Goal: Task Accomplishment & Management: Manage account settings

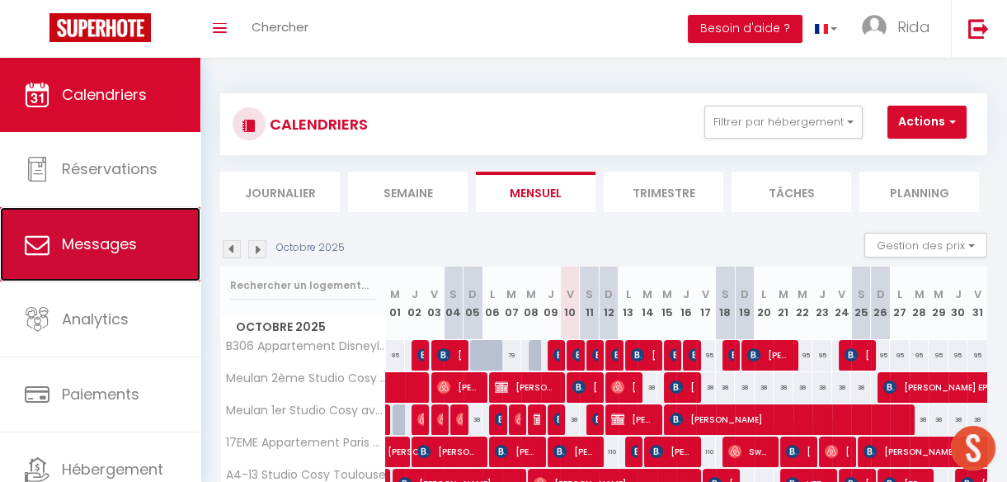
click at [96, 237] on span "Messages" at bounding box center [99, 243] width 75 height 21
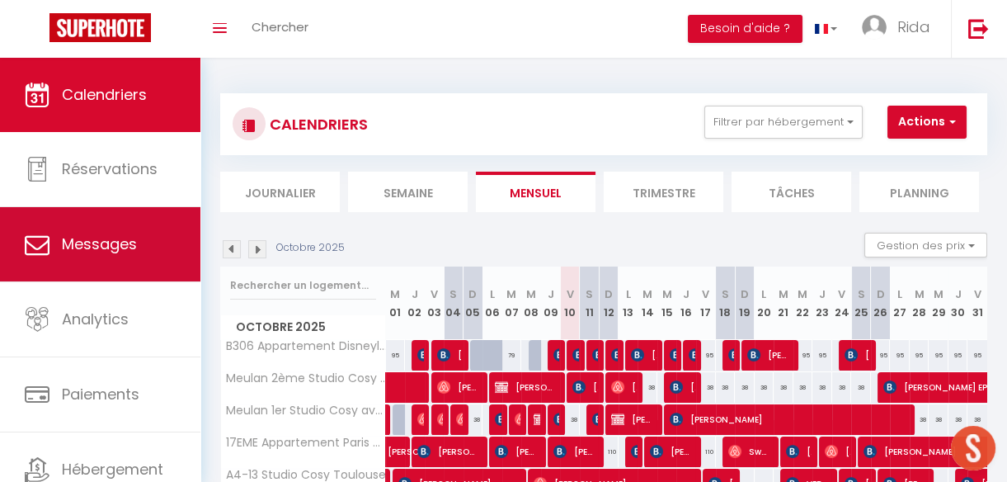
select select "message"
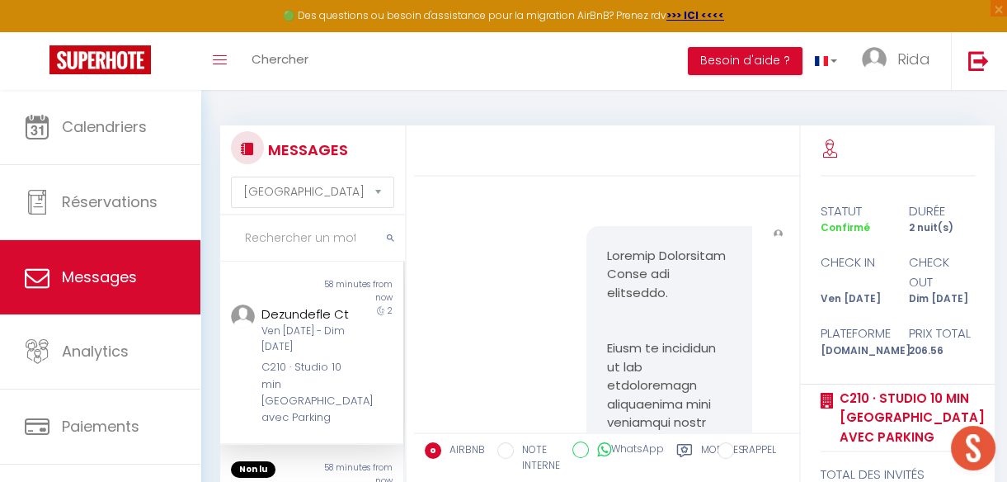
scroll to position [4169, 0]
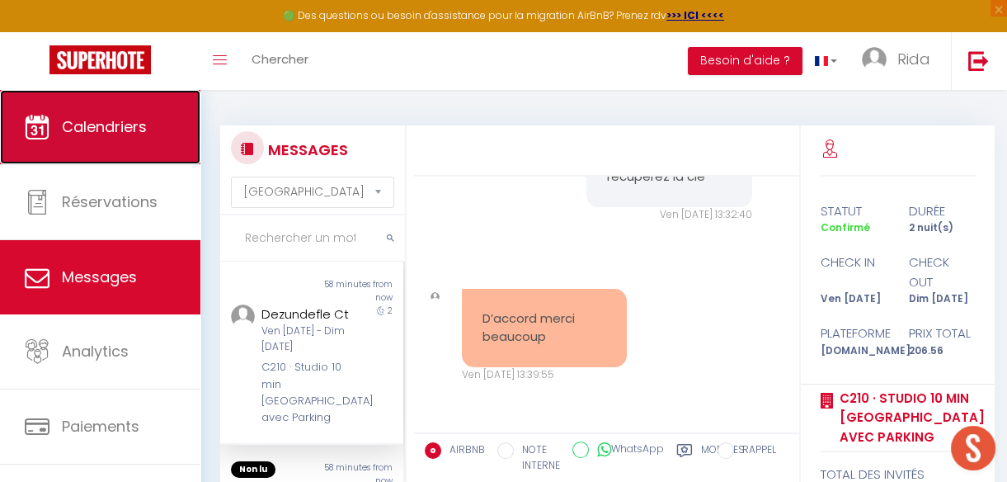
click at [115, 110] on link "Calendriers" at bounding box center [100, 127] width 200 height 74
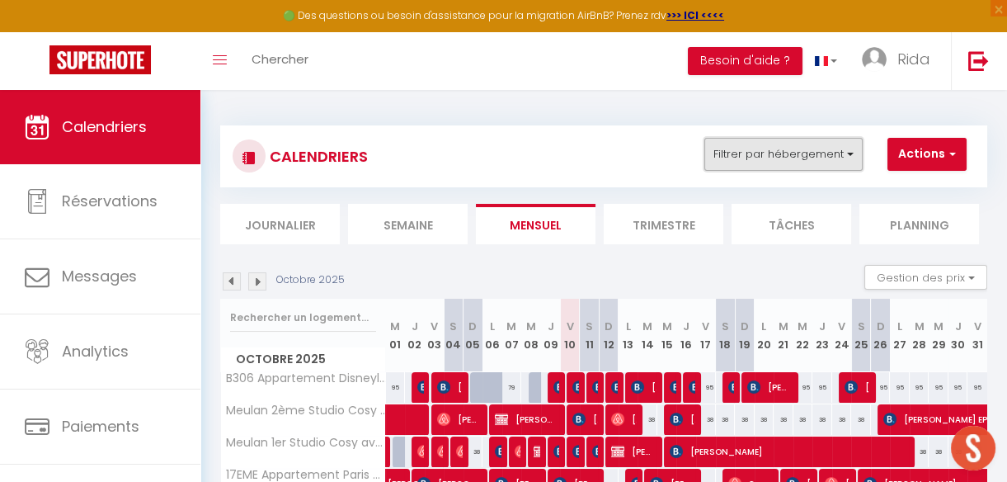
click at [756, 164] on button "Filtrer par hébergement" at bounding box center [783, 154] width 158 height 33
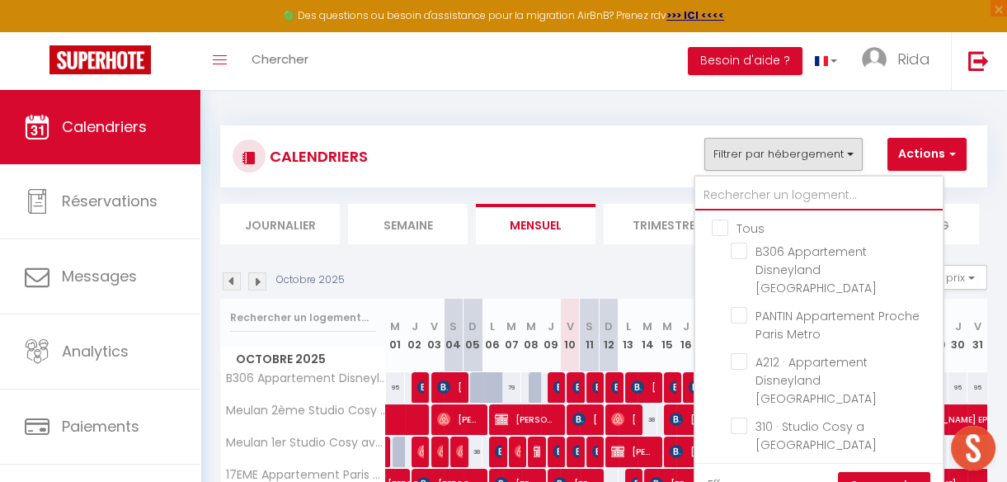
click at [759, 193] on input "text" at bounding box center [818, 196] width 247 height 30
type input "B"
checkbox input "false"
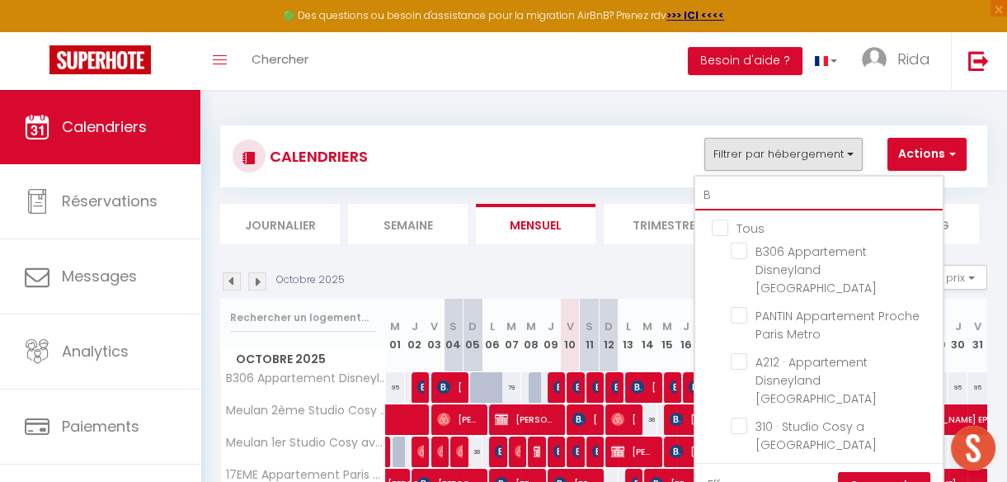
checkbox input "false"
type input "B3"
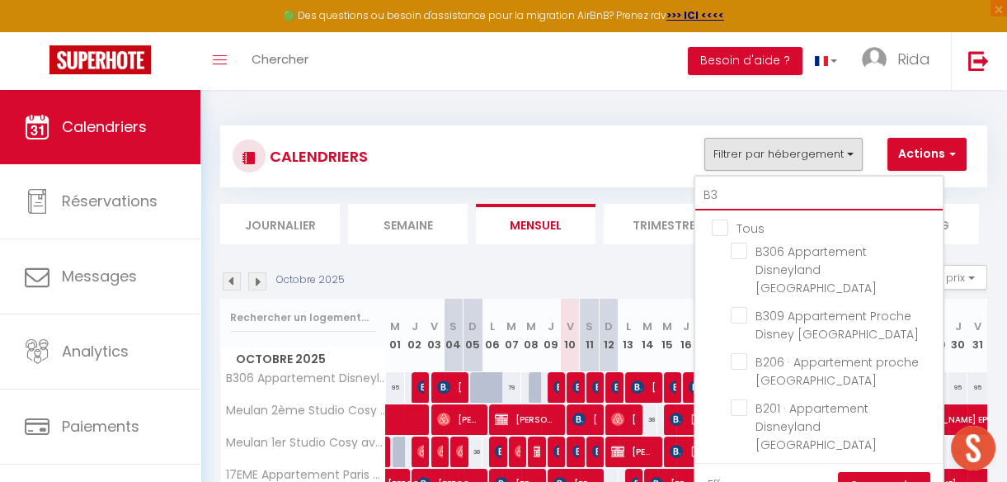
checkbox input "false"
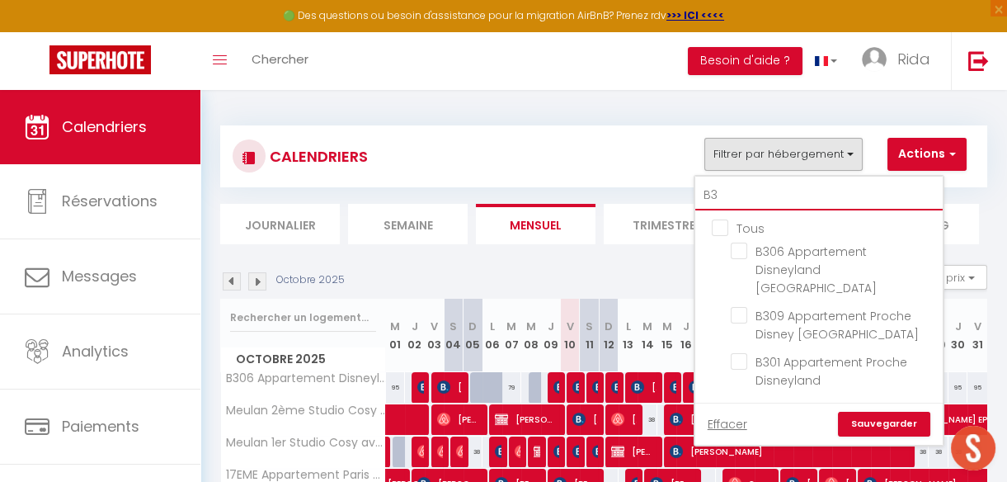
type input "B30"
checkbox input "false"
type input "B301"
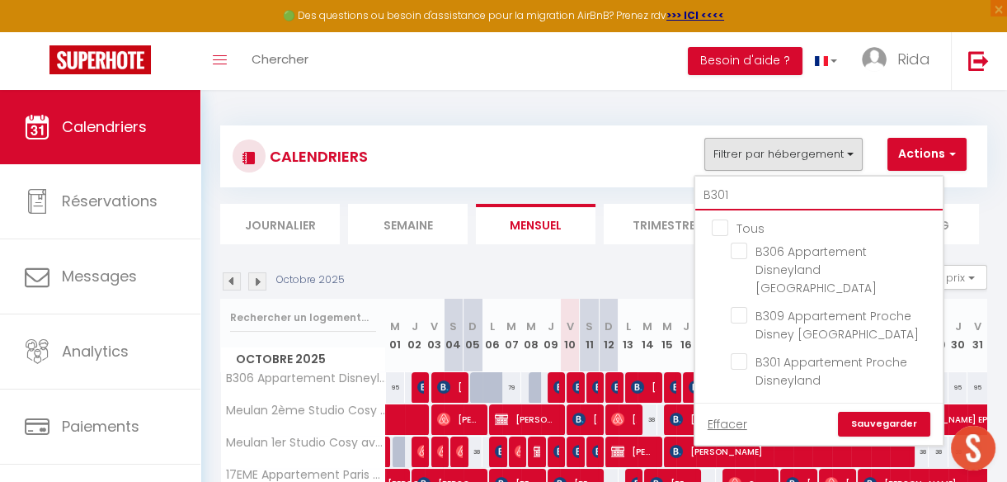
checkbox input "false"
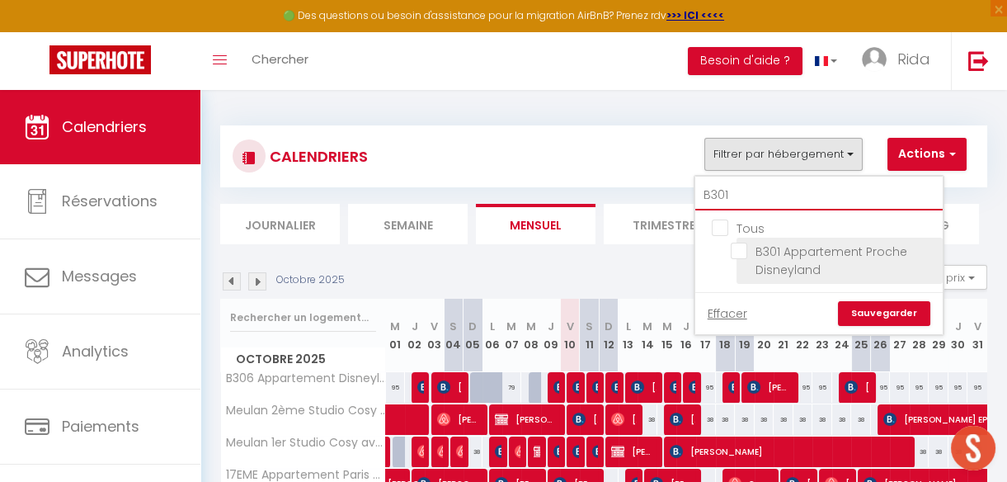
type input "B301"
click at [744, 252] on input "B301 Appartement Proche Disneyland" at bounding box center [834, 250] width 206 height 16
checkbox input "true"
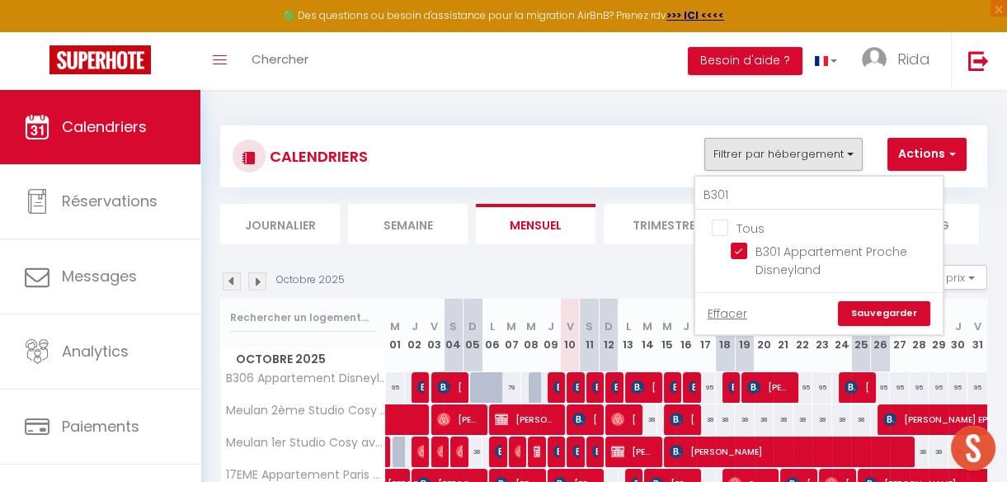
click at [882, 317] on link "Sauvegarder" at bounding box center [884, 313] width 92 height 25
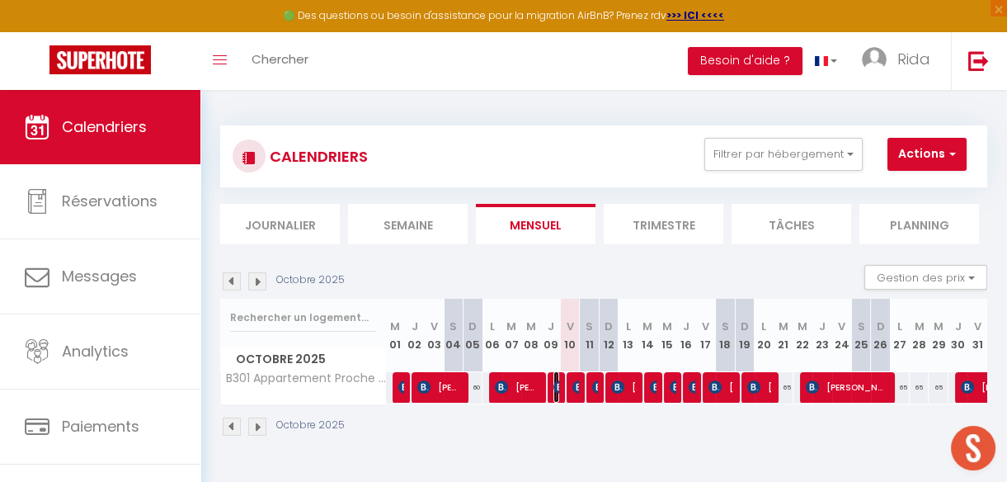
click at [553, 383] on img at bounding box center [559, 386] width 13 height 13
select select "OK"
select select "KO"
select select "0"
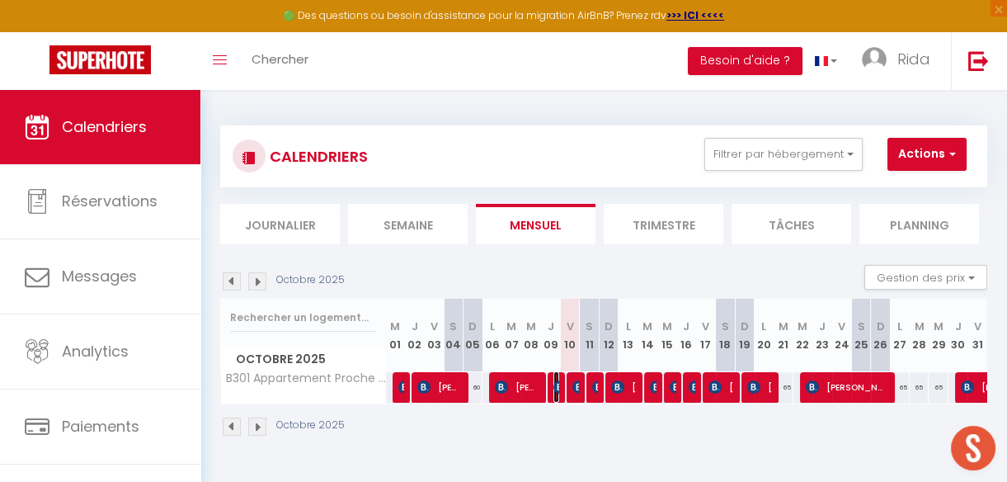
select select "1"
select select
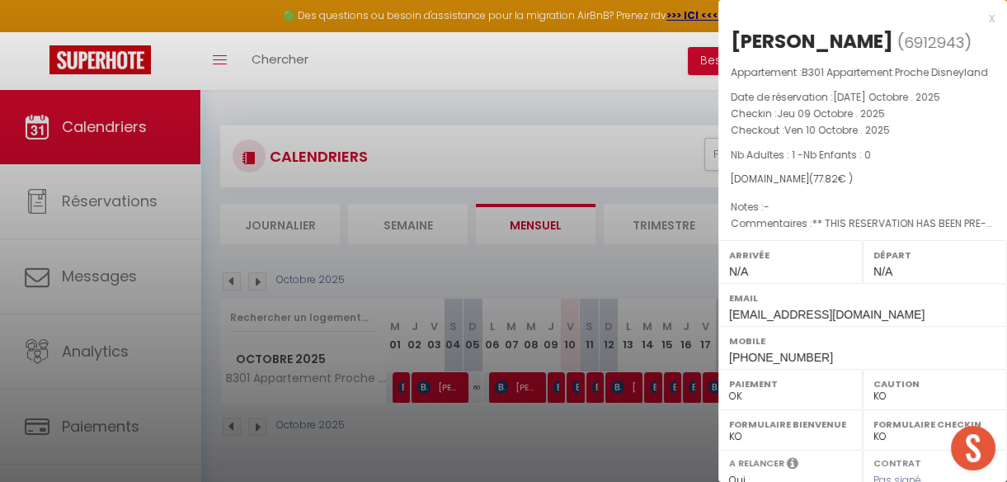
click at [572, 420] on div at bounding box center [503, 241] width 1007 height 482
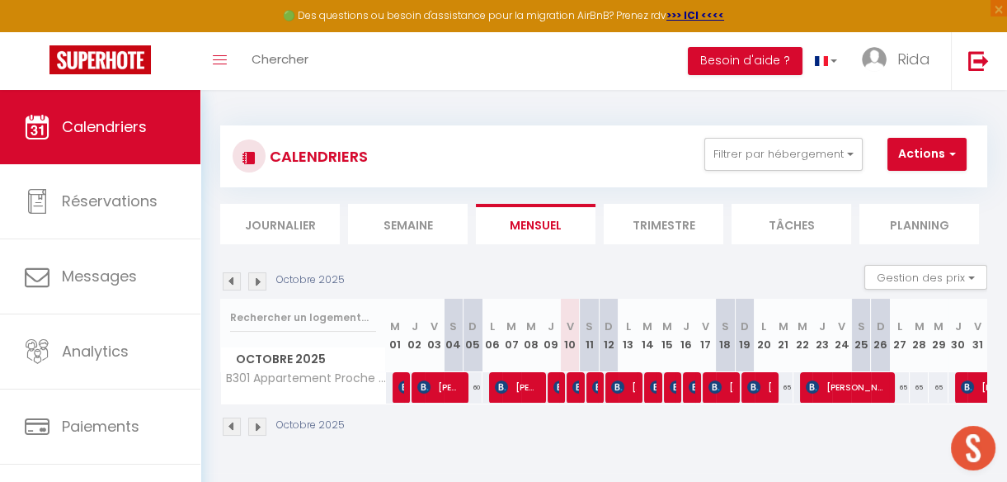
click at [567, 383] on div at bounding box center [577, 387] width 20 height 31
click at [572, 386] on img at bounding box center [578, 386] width 13 height 13
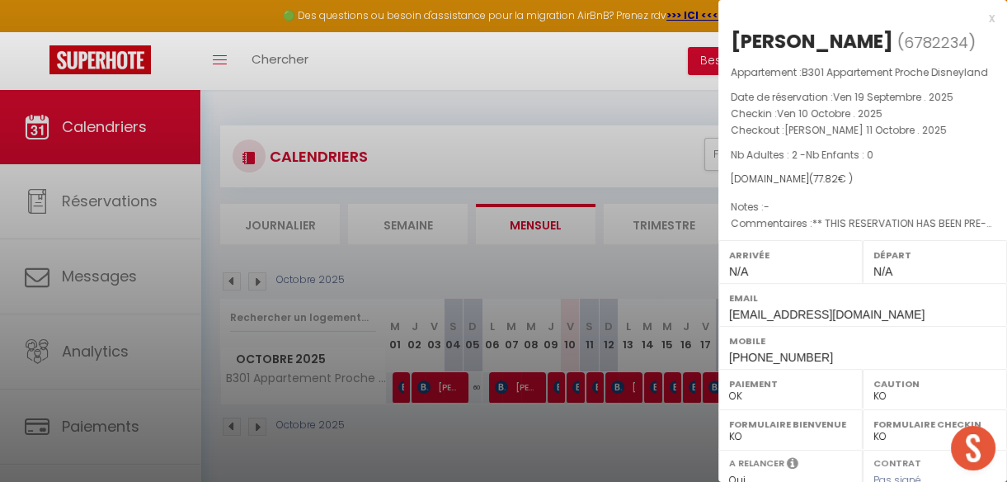
click at [548, 383] on div at bounding box center [503, 241] width 1007 height 482
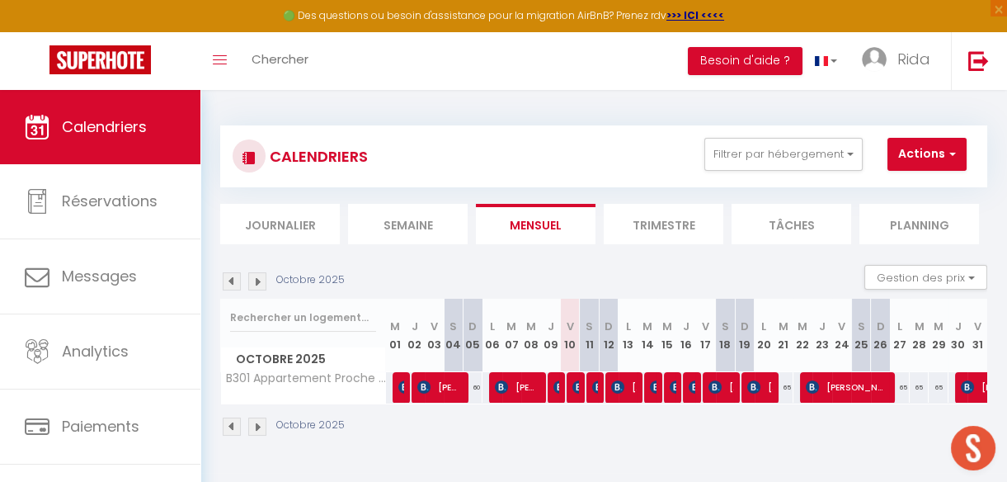
click at [548, 383] on div at bounding box center [558, 387] width 20 height 31
click at [553, 386] on img at bounding box center [559, 386] width 13 height 13
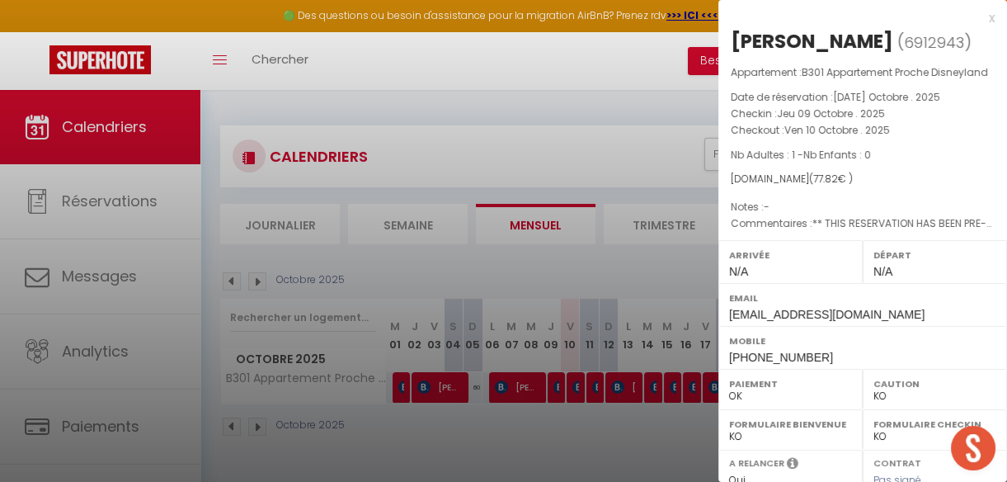
click at [570, 388] on div at bounding box center [503, 241] width 1007 height 482
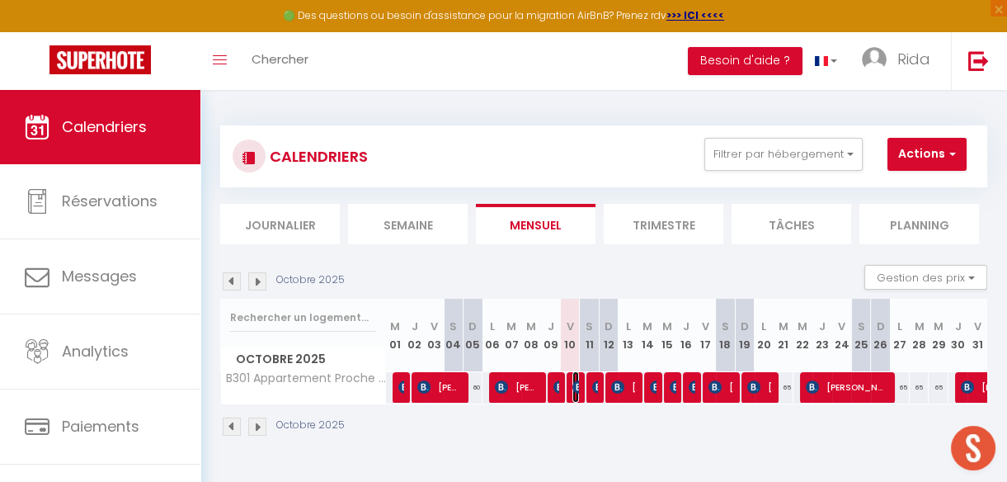
click at [572, 388] on img at bounding box center [578, 386] width 13 height 13
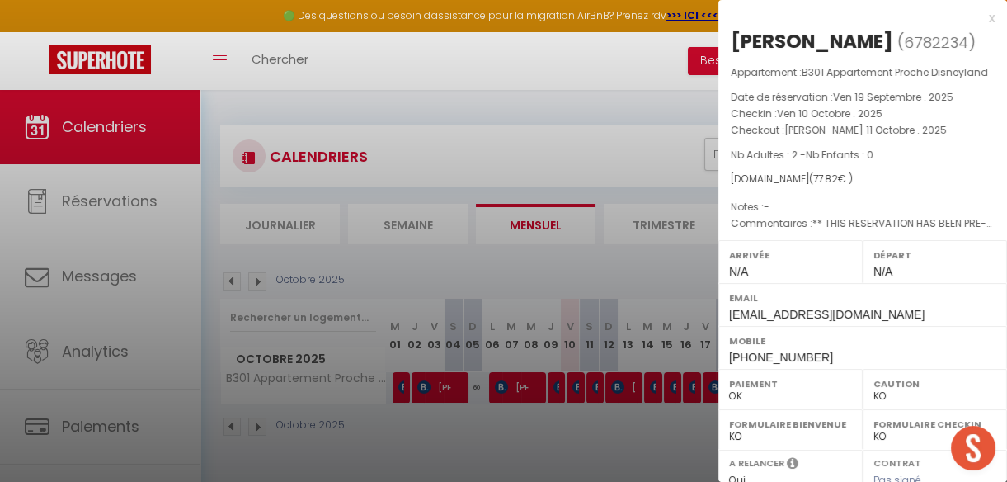
click at [579, 400] on div at bounding box center [503, 241] width 1007 height 482
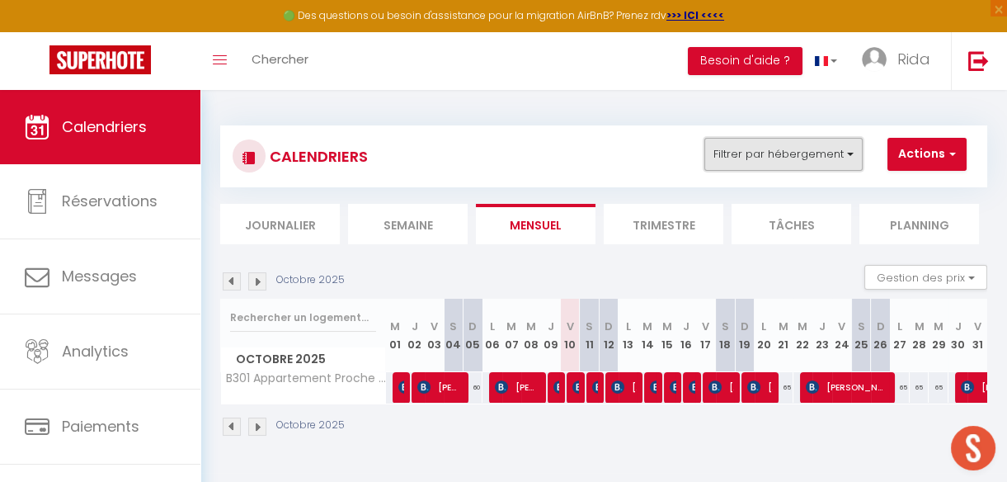
click at [780, 151] on button "Filtrer par hébergement" at bounding box center [783, 154] width 158 height 33
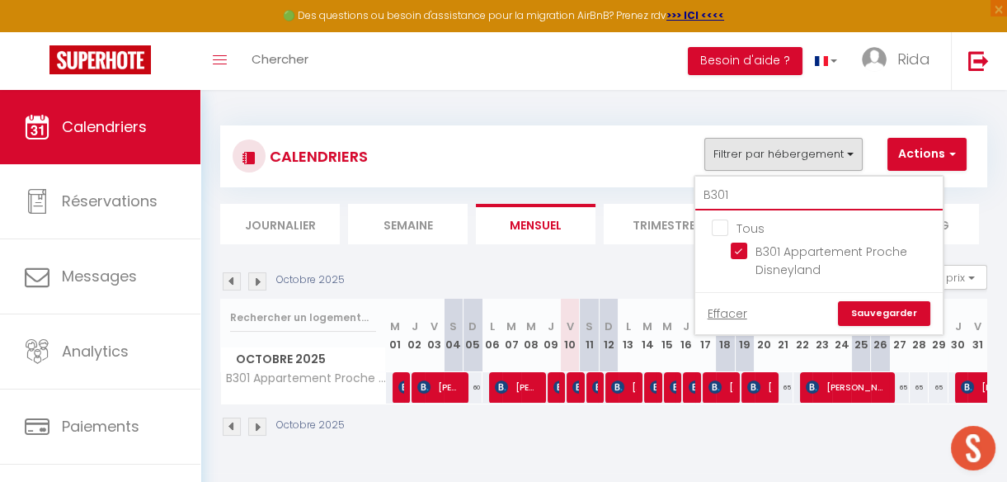
click at [772, 181] on input "B301" at bounding box center [818, 196] width 247 height 30
type input "B30"
checkbox input "false"
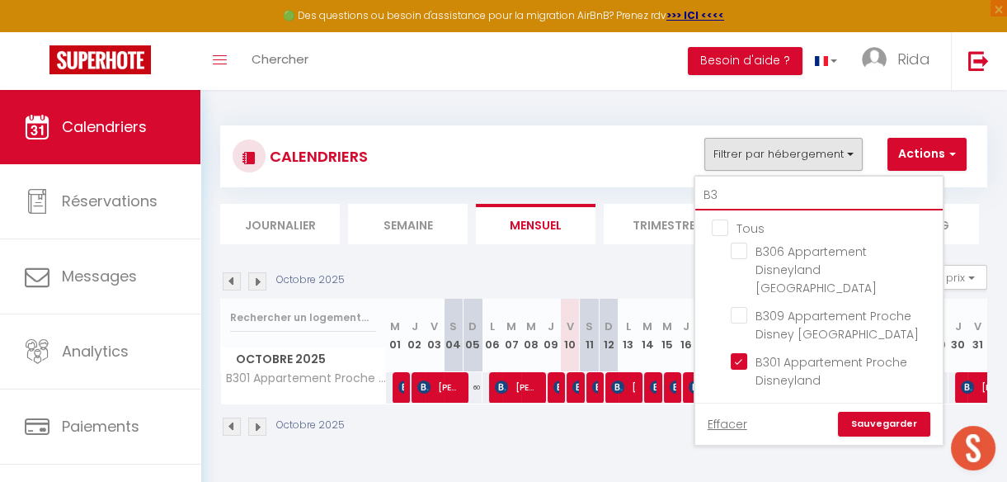
type input "B"
checkbox input "false"
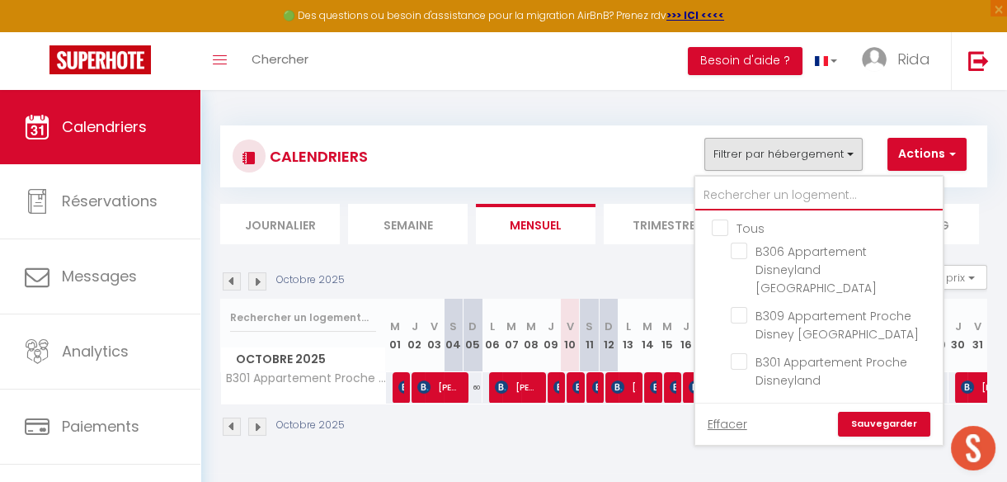
checkbox input "false"
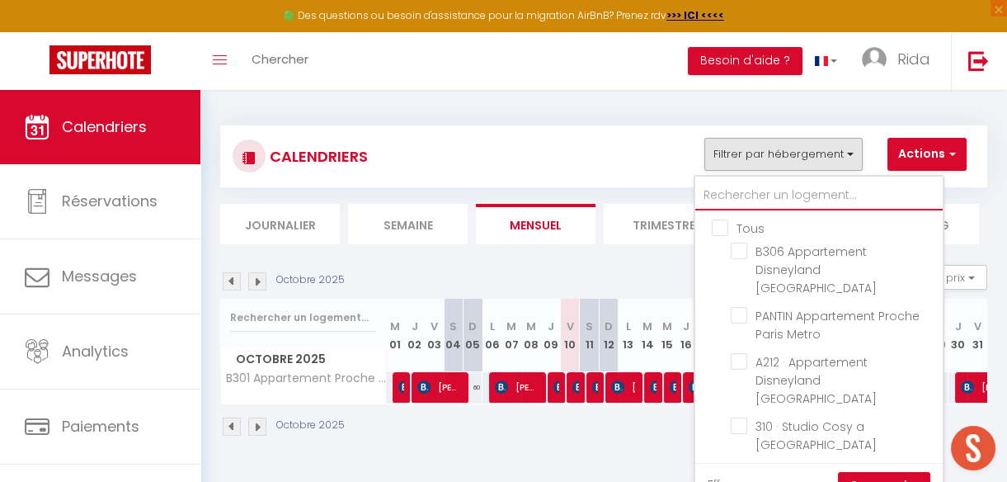
type input "D"
checkbox input "false"
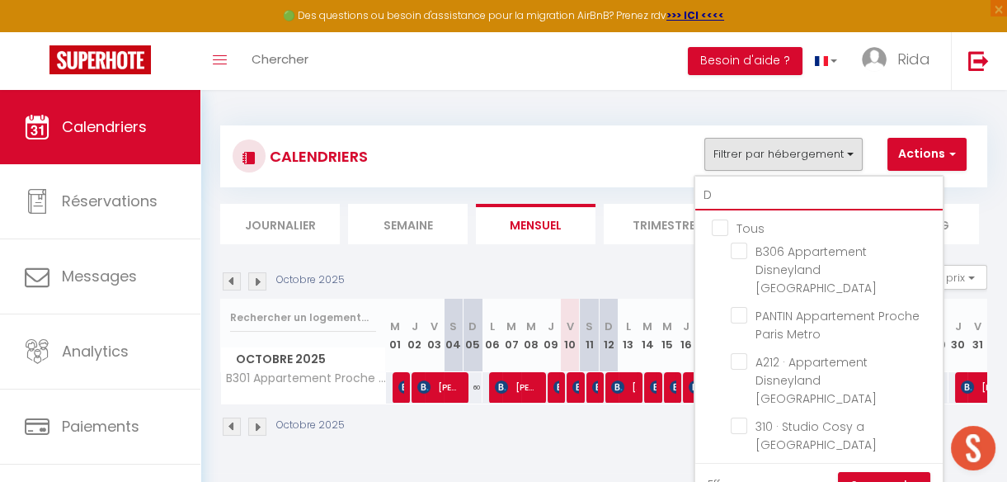
checkbox input "false"
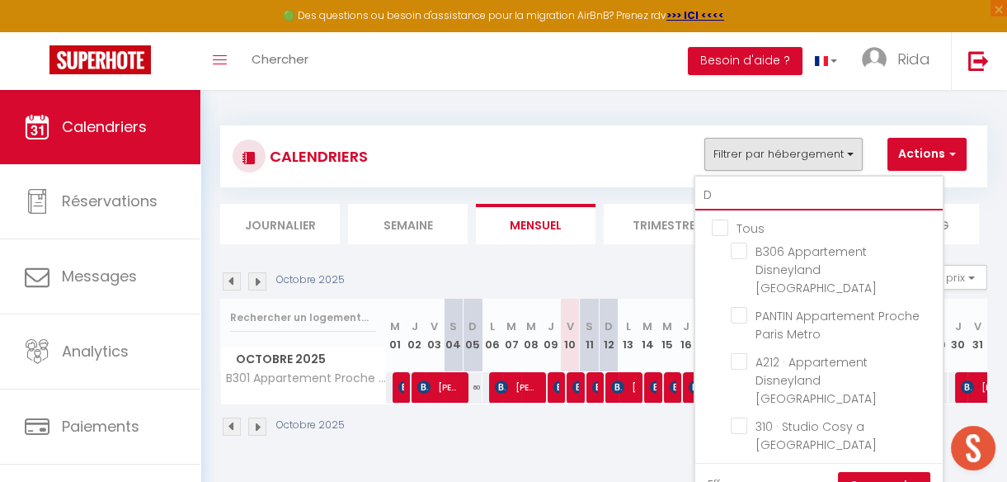
checkbox input "false"
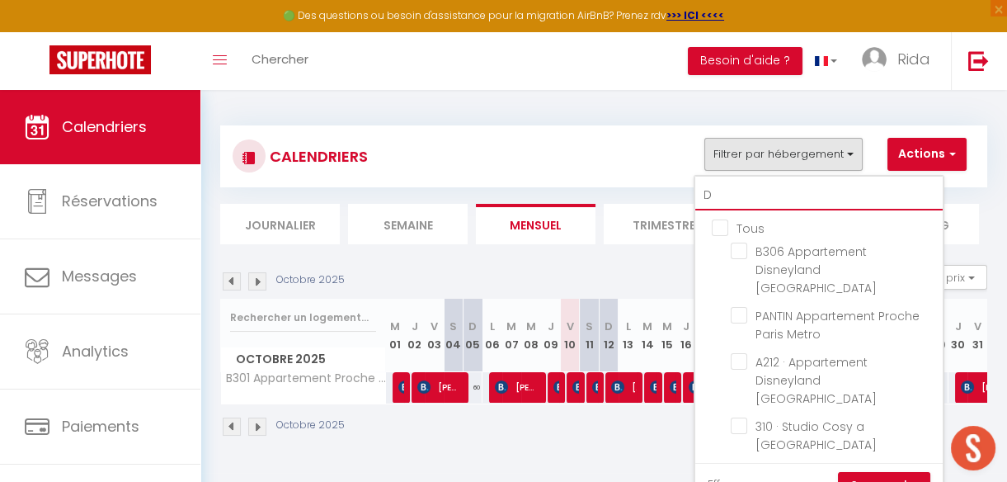
checkbox input "true"
checkbox input "false"
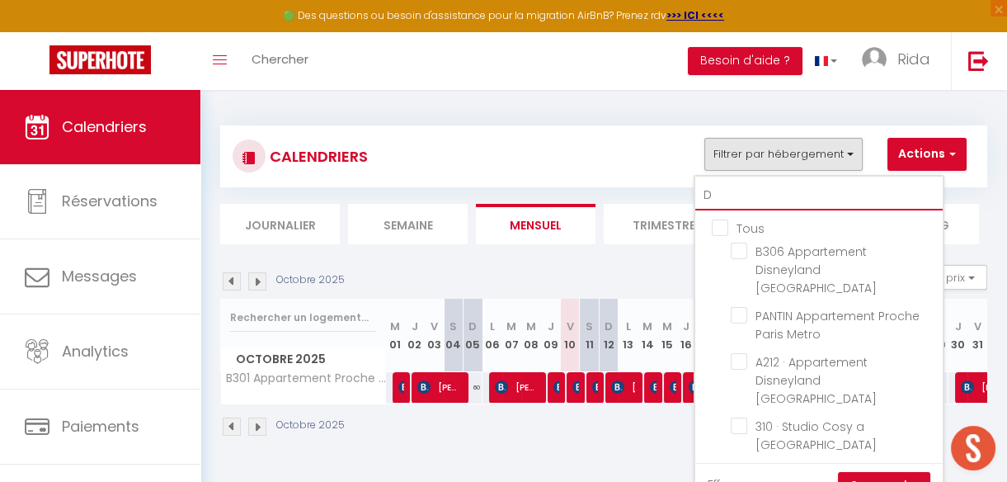
checkbox input "false"
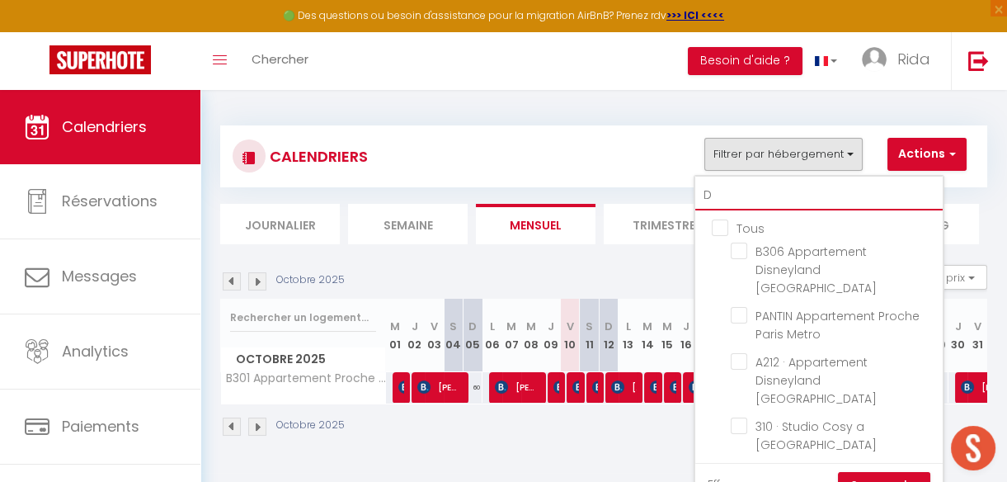
checkbox input "false"
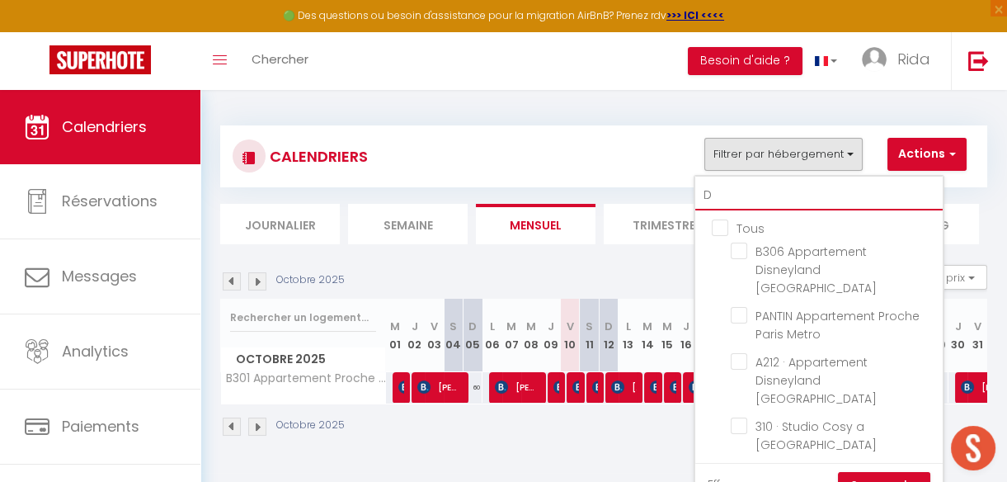
checkbox input "false"
type input "DI"
checkbox input "false"
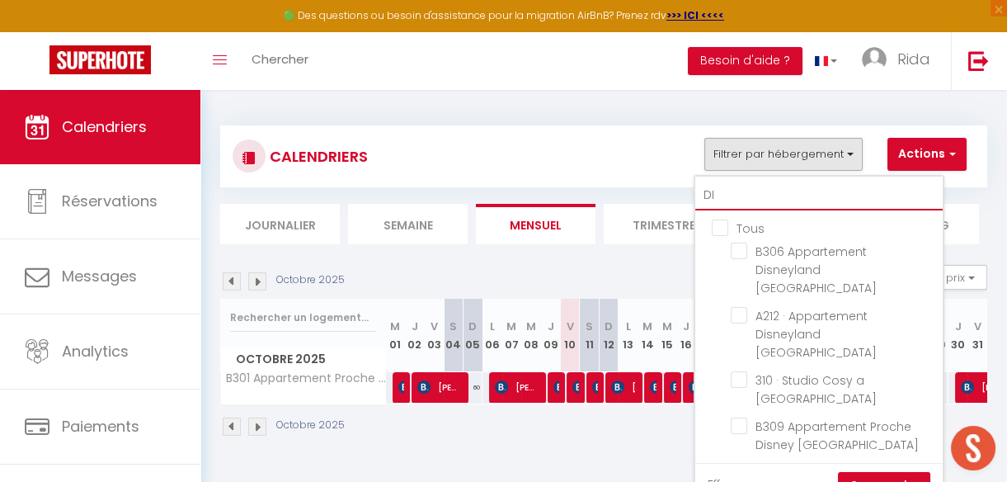
checkbox input "false"
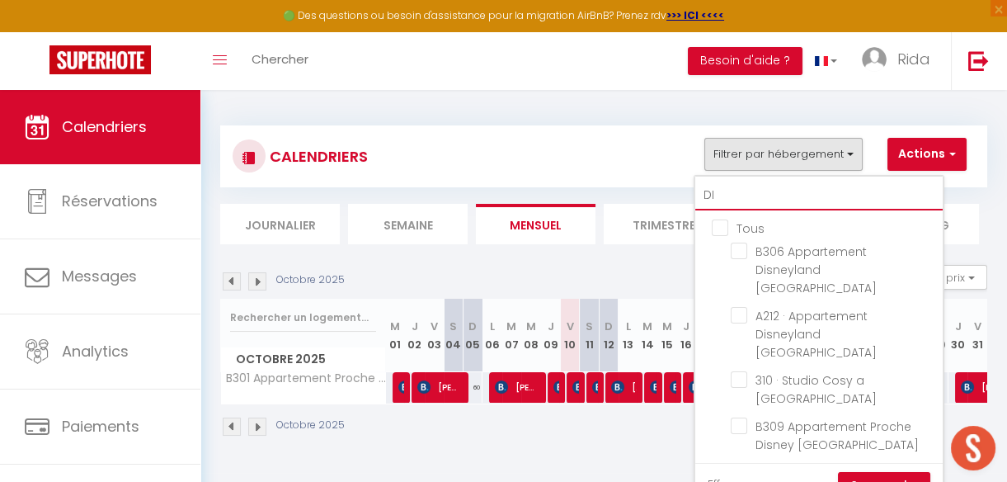
checkbox input "false"
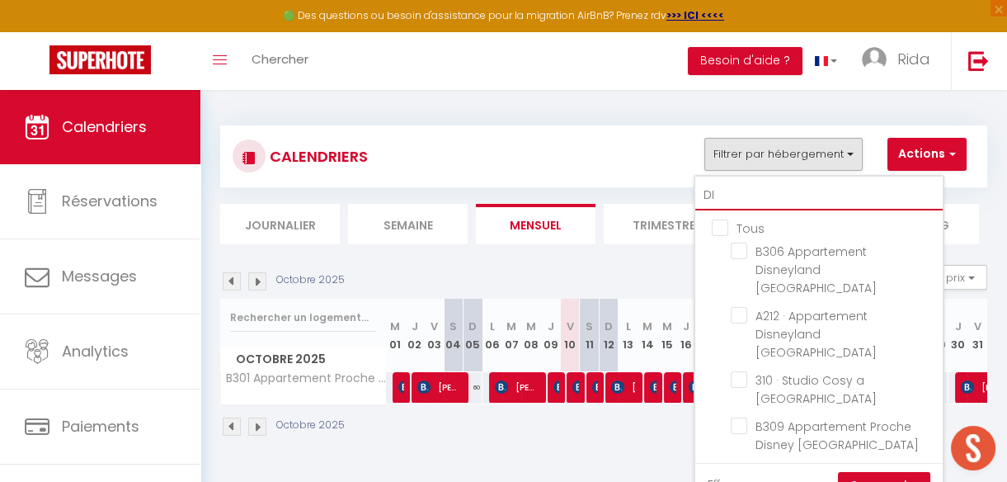
checkbox input "false"
checkbox input "true"
checkbox input "false"
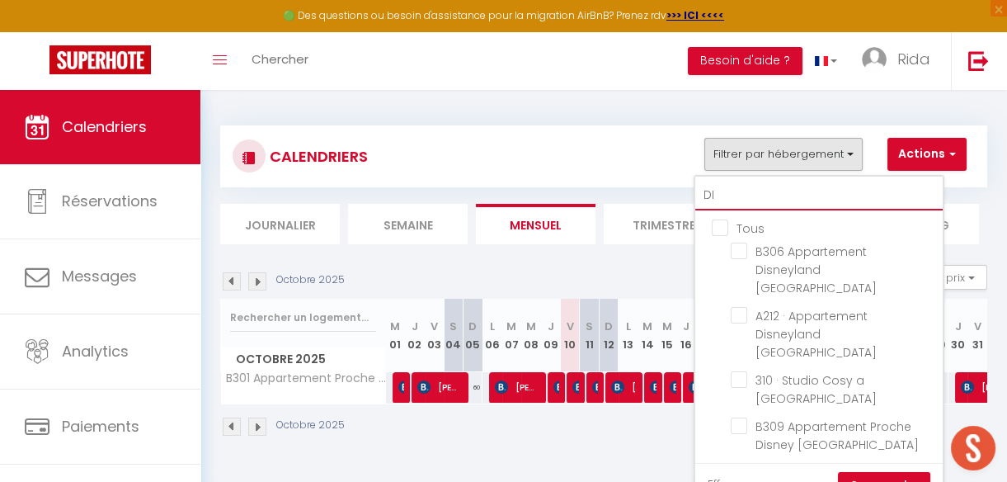
checkbox input "false"
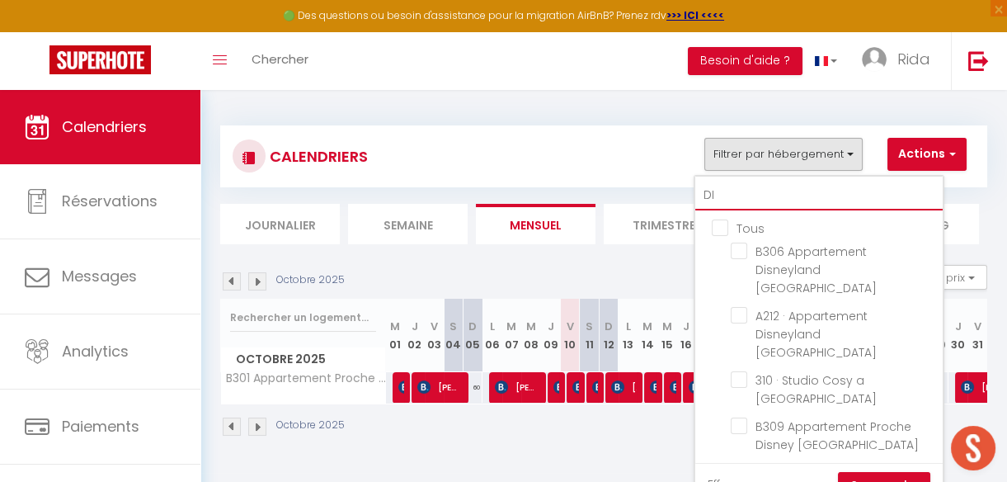
checkbox input "false"
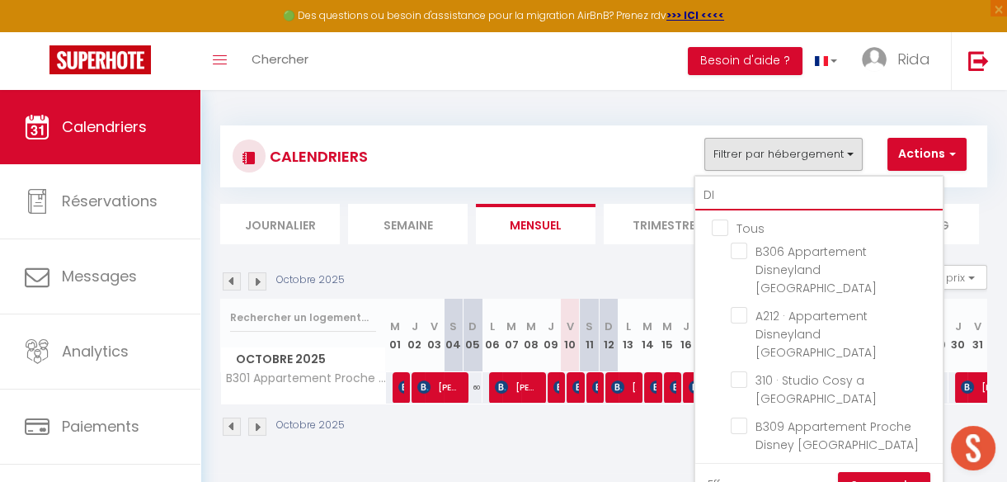
checkbox input "false"
type input "DIS"
checkbox input "false"
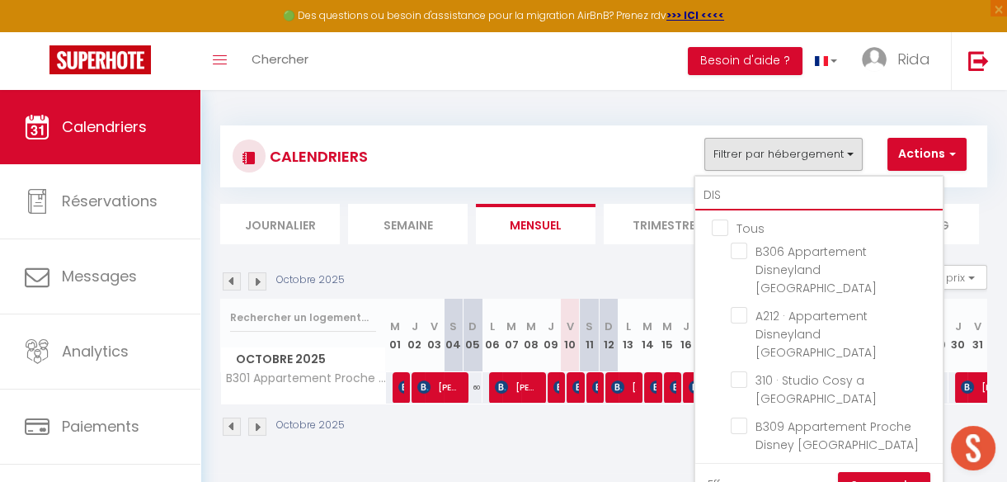
checkbox input "false"
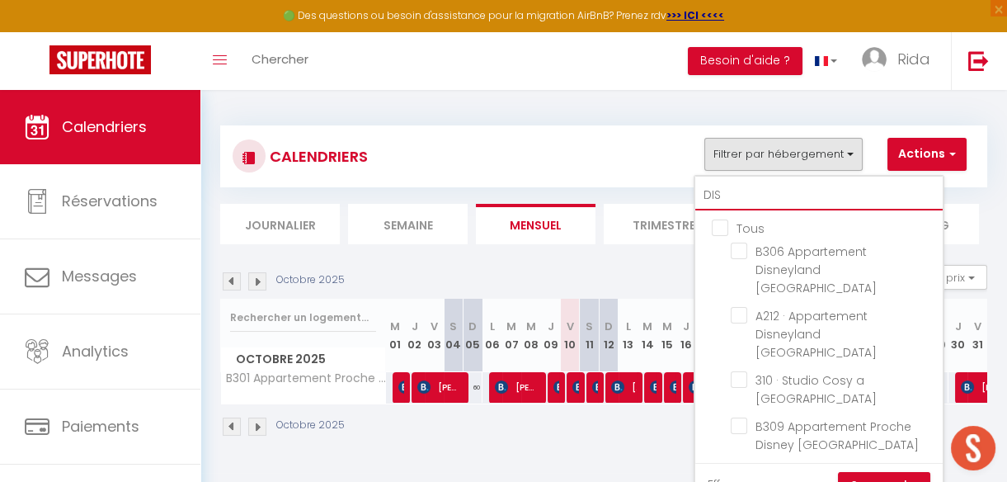
checkbox input "false"
checkbox input "true"
checkbox input "false"
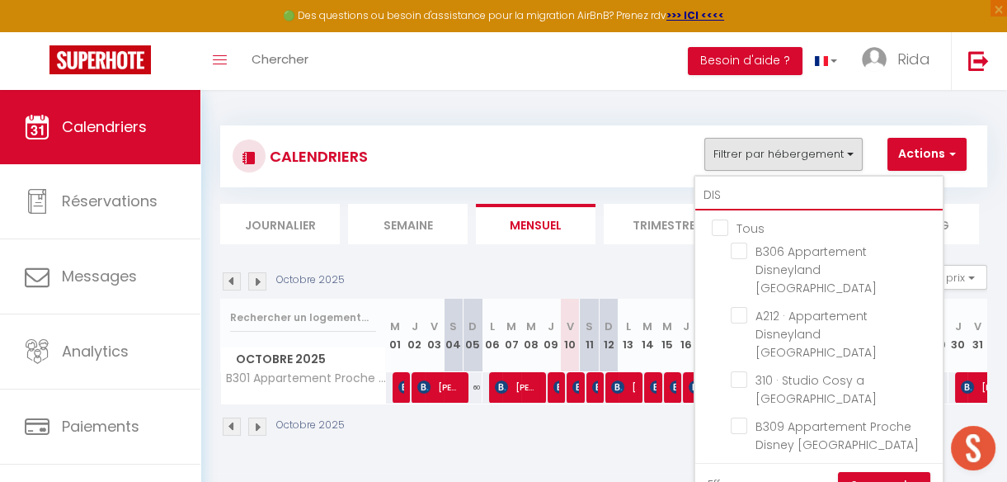
checkbox input "false"
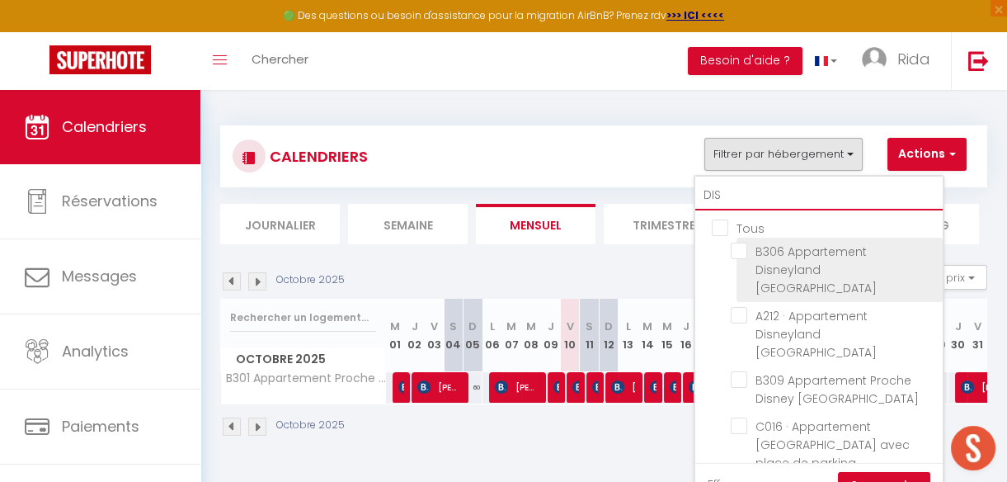
type input "DIS"
click at [742, 252] on input "B306 Appartement Disneyland [GEOGRAPHIC_DATA]" at bounding box center [834, 250] width 206 height 16
checkbox input "true"
checkbox input "false"
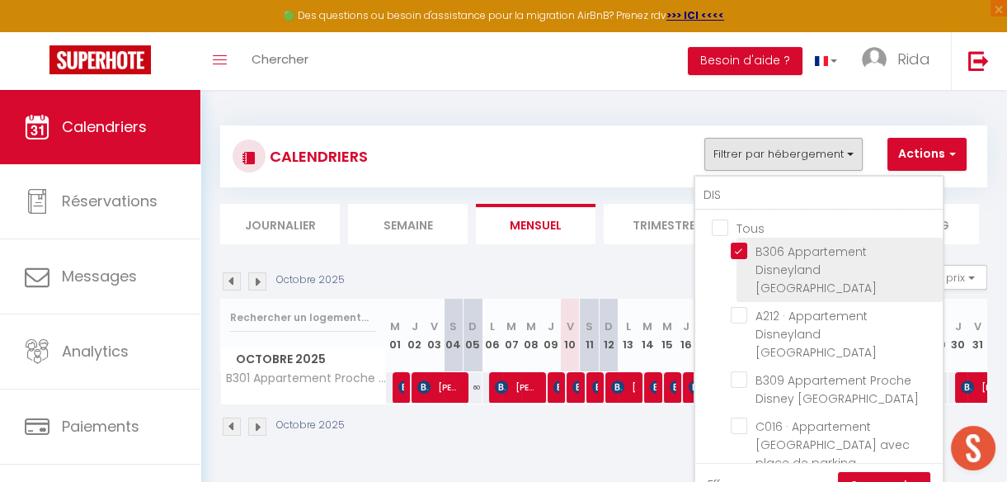
checkbox input "false"
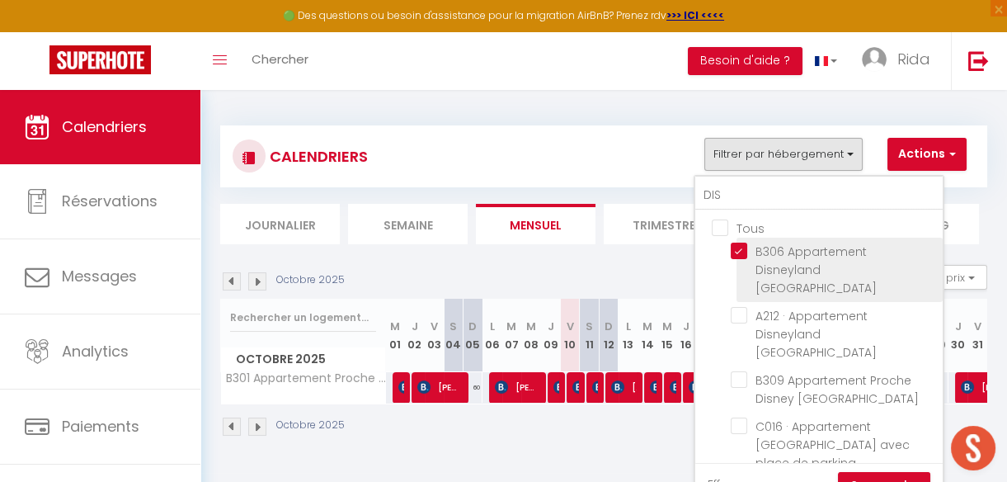
checkbox input "false"
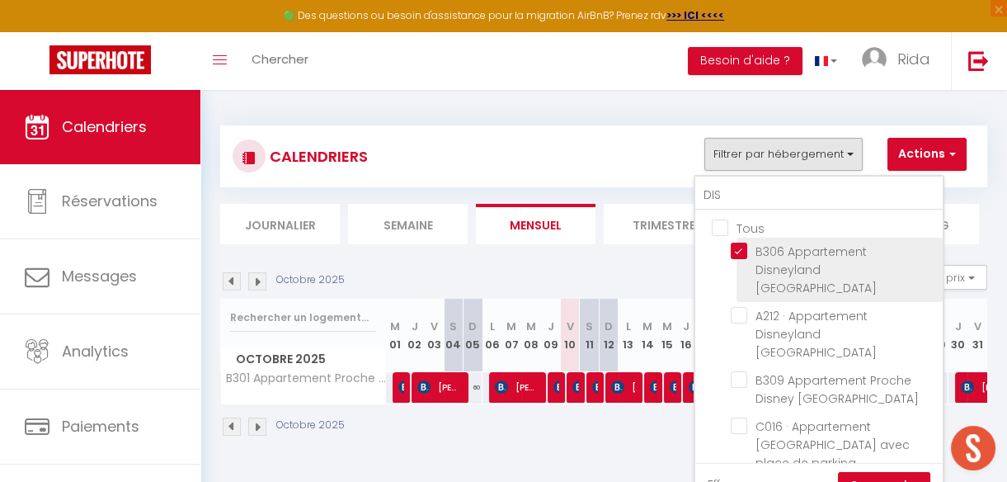
checkbox input "false"
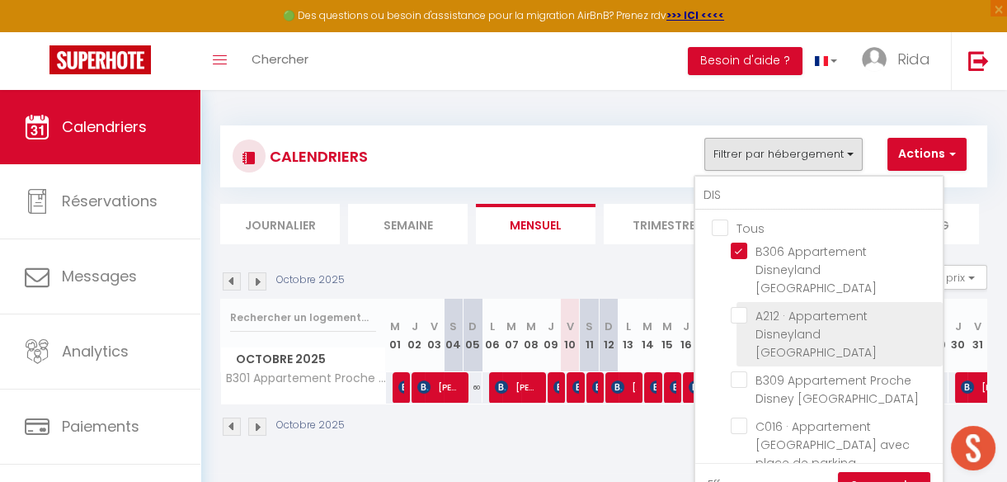
click at [741, 307] on input "A212 · Appartement Disneyland [GEOGRAPHIC_DATA]" at bounding box center [834, 315] width 206 height 16
checkbox input "true"
checkbox input "false"
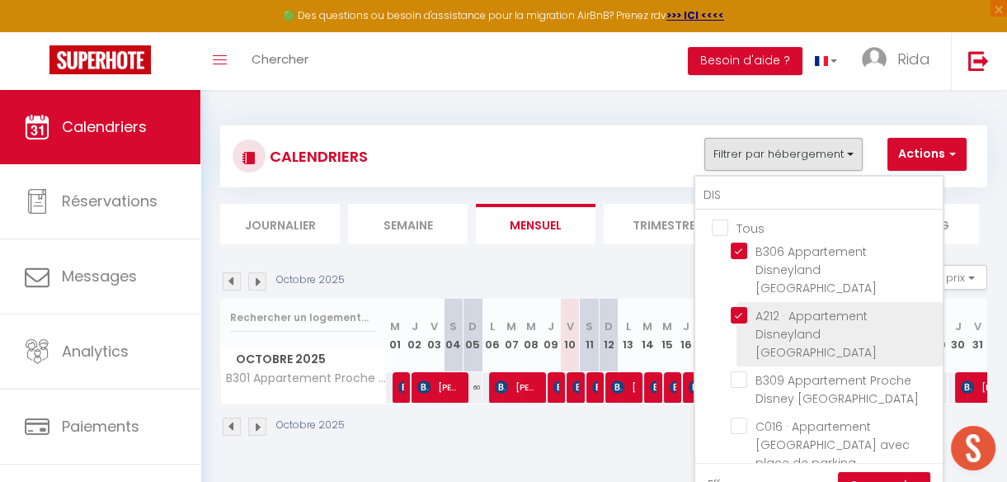
checkbox input "false"
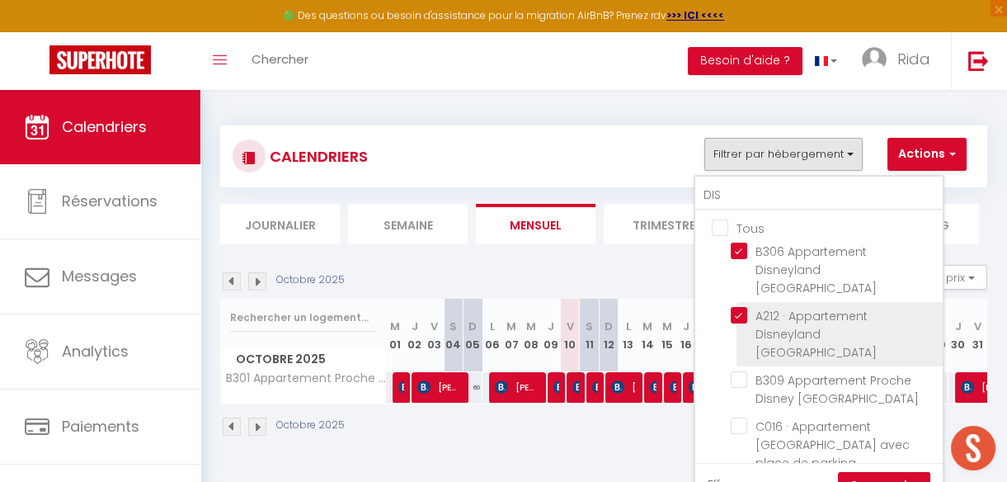
checkbox input "false"
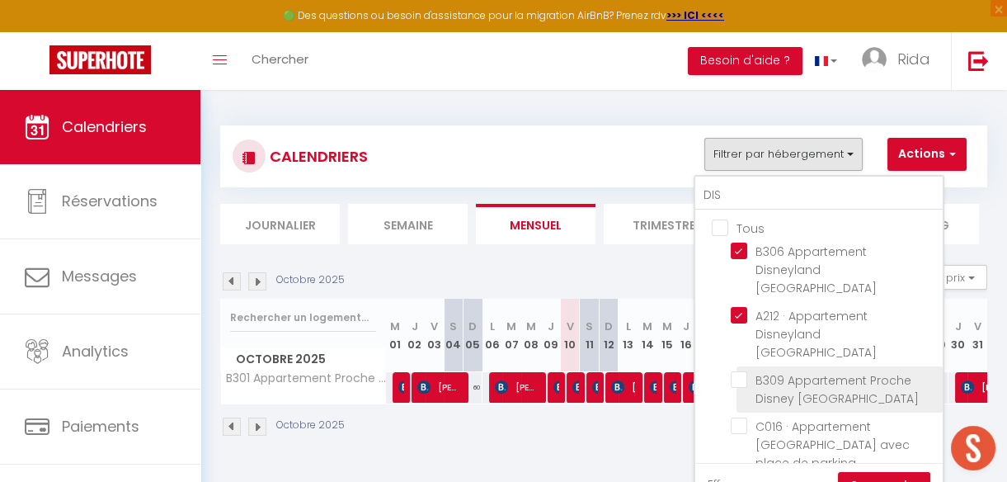
click at [739, 371] on input "B309 Appartement Proche Disney [GEOGRAPHIC_DATA]" at bounding box center [834, 379] width 206 height 16
checkbox input "true"
checkbox input "false"
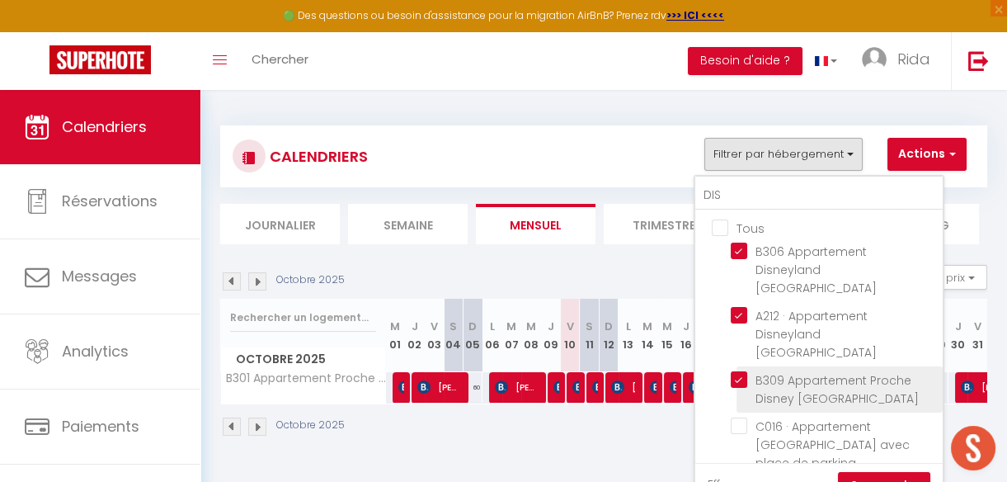
checkbox input "false"
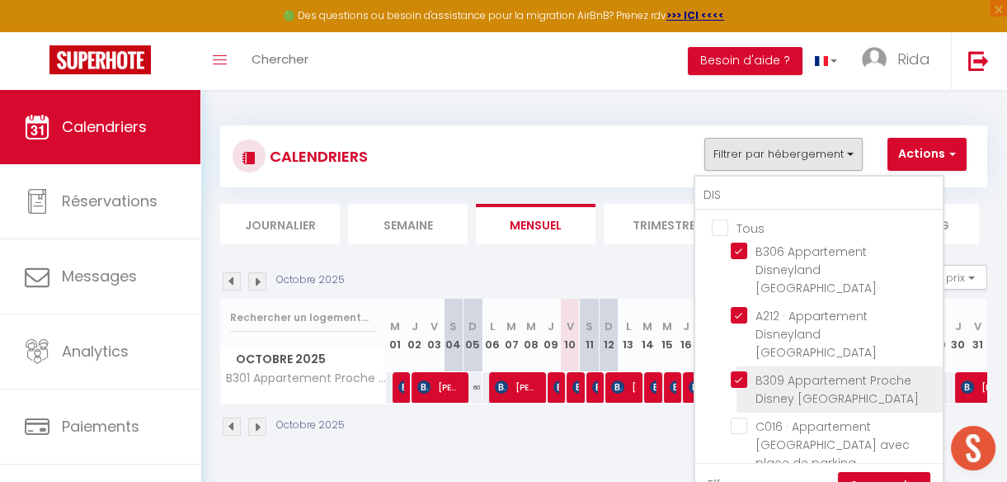
checkbox input "false"
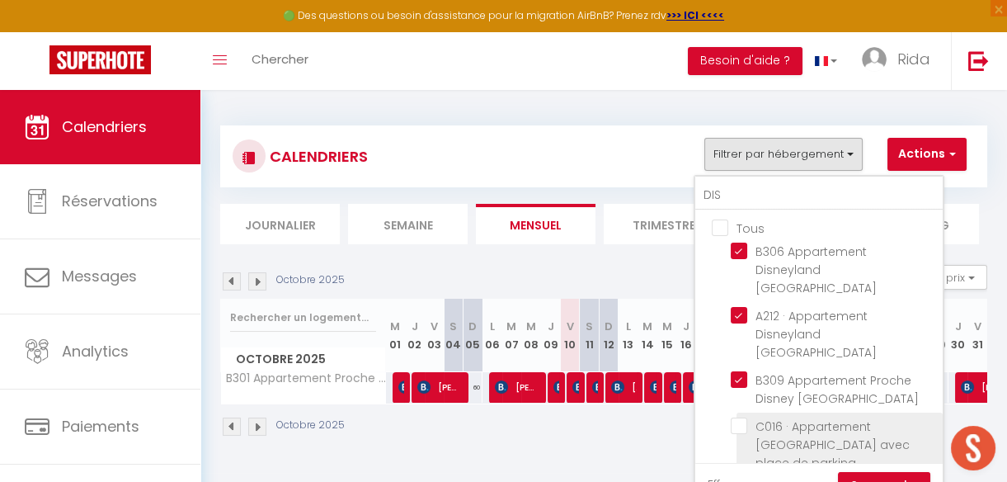
click at [737, 417] on input "C016 · Appartement [GEOGRAPHIC_DATA] avec place de parking" at bounding box center [834, 425] width 206 height 16
checkbox input "true"
checkbox input "false"
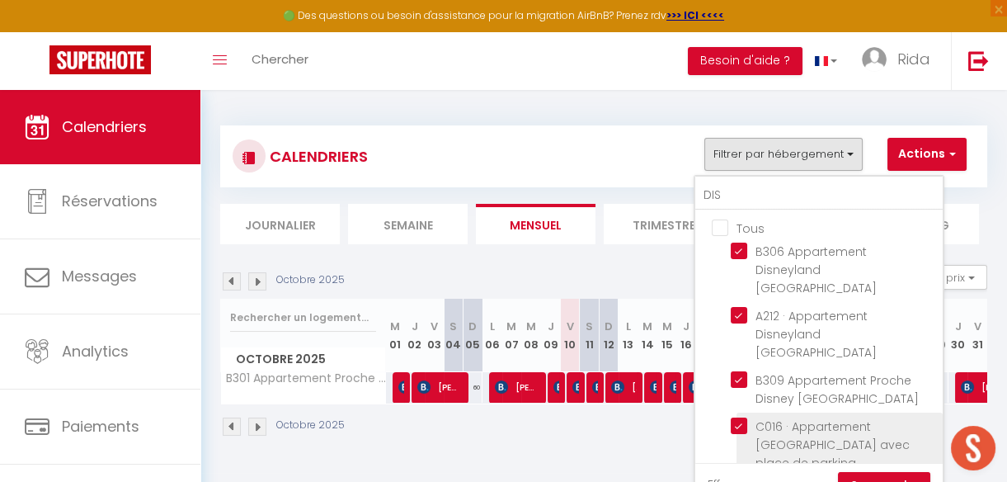
checkbox input "false"
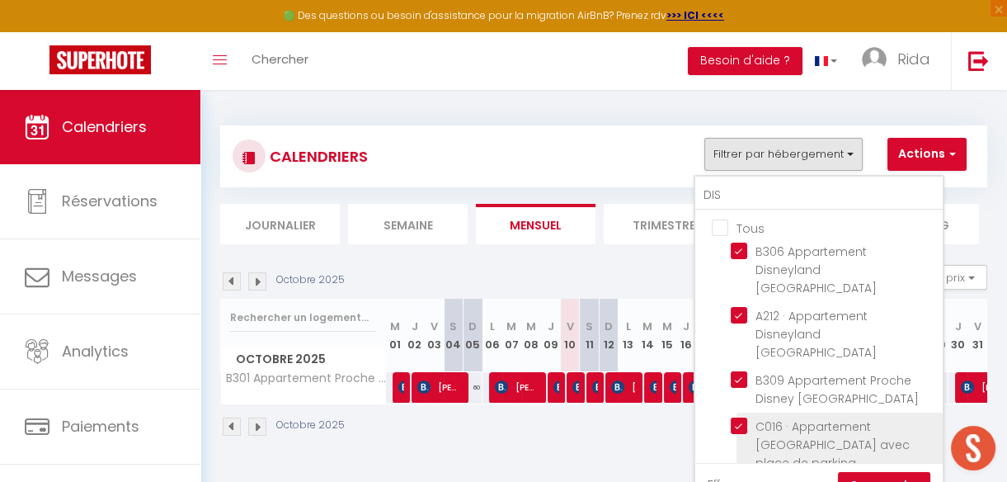
checkbox input "false"
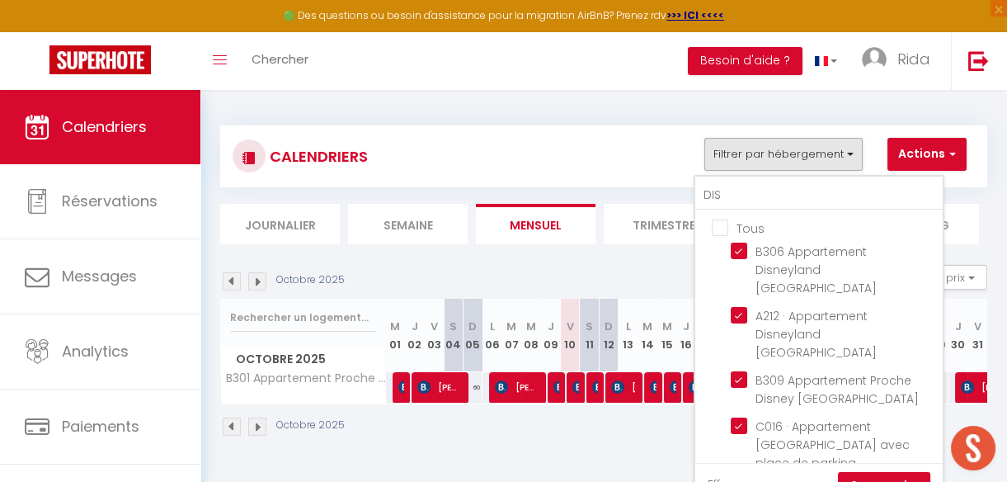
click at [739, 481] on input "B206 · Appartement proche [GEOGRAPHIC_DATA]" at bounding box center [834, 490] width 206 height 16
checkbox input "true"
checkbox input "false"
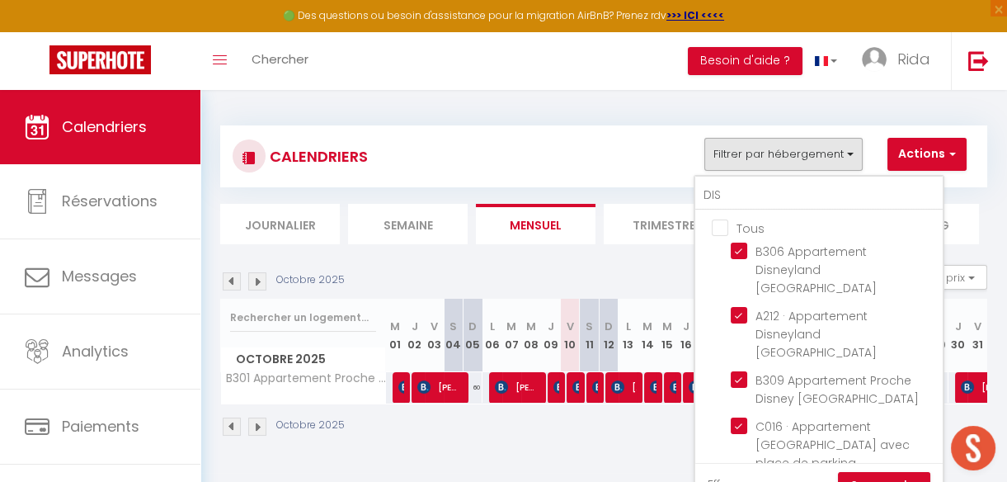
checkbox input "false"
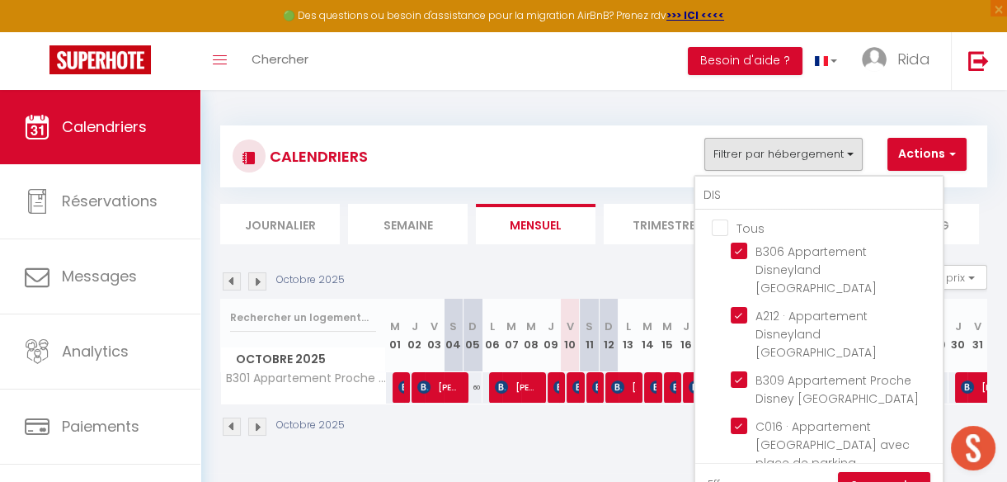
checkbox input "false"
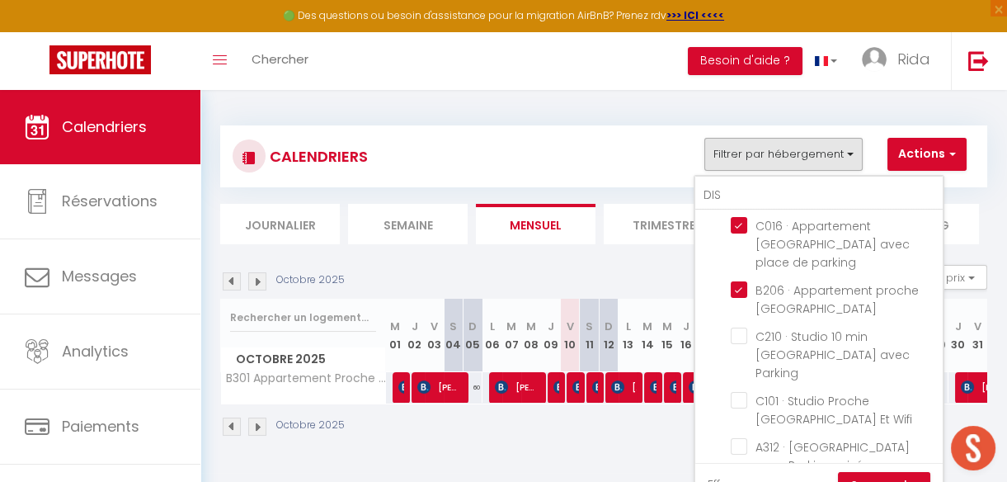
scroll to position [209, 0]
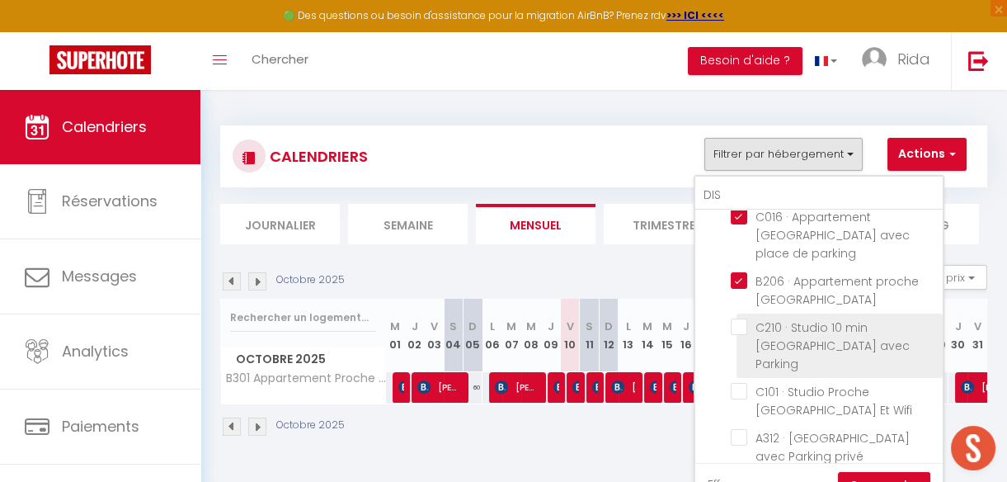
click at [736, 318] on input "C210 · Studio 10 min [GEOGRAPHIC_DATA] avec Parking" at bounding box center [834, 326] width 206 height 16
checkbox input "true"
checkbox input "false"
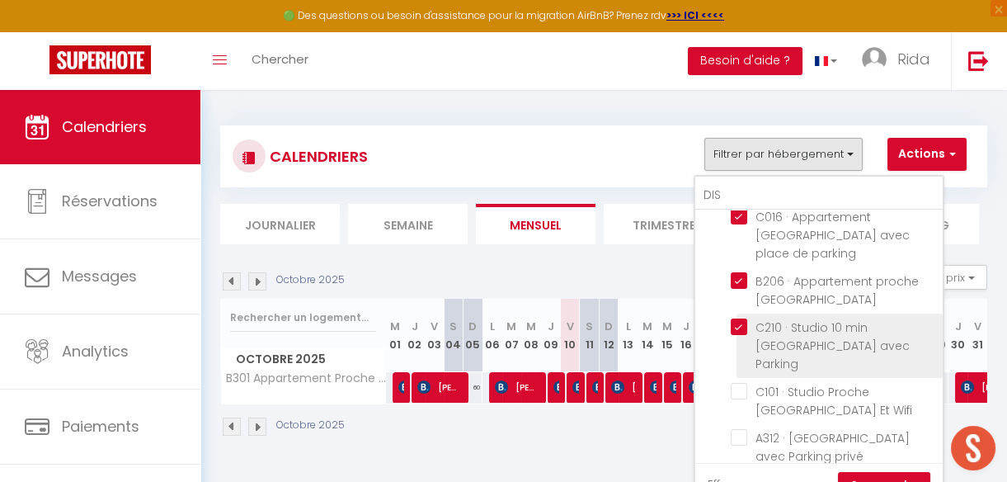
checkbox input "false"
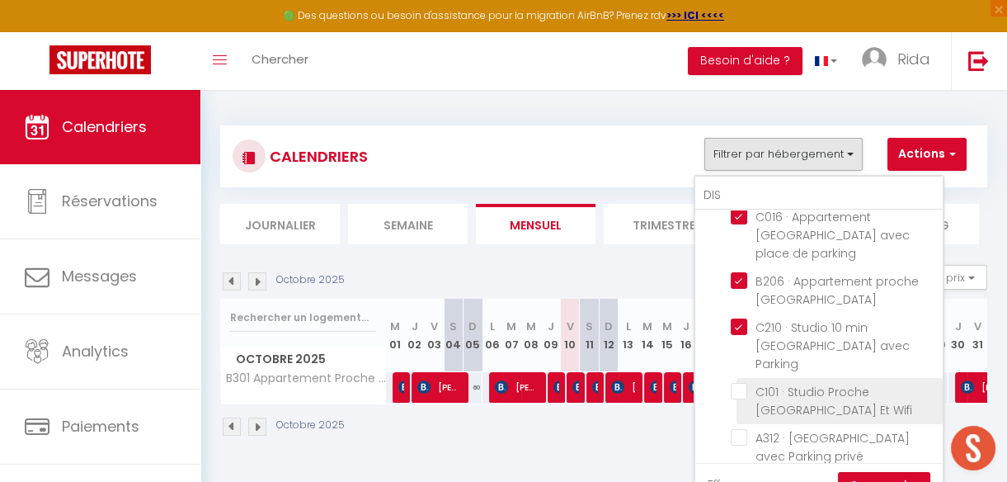
click at [738, 383] on input "C101 · Studio Proche [GEOGRAPHIC_DATA] Et Wifi" at bounding box center [834, 391] width 206 height 16
checkbox input "true"
checkbox input "false"
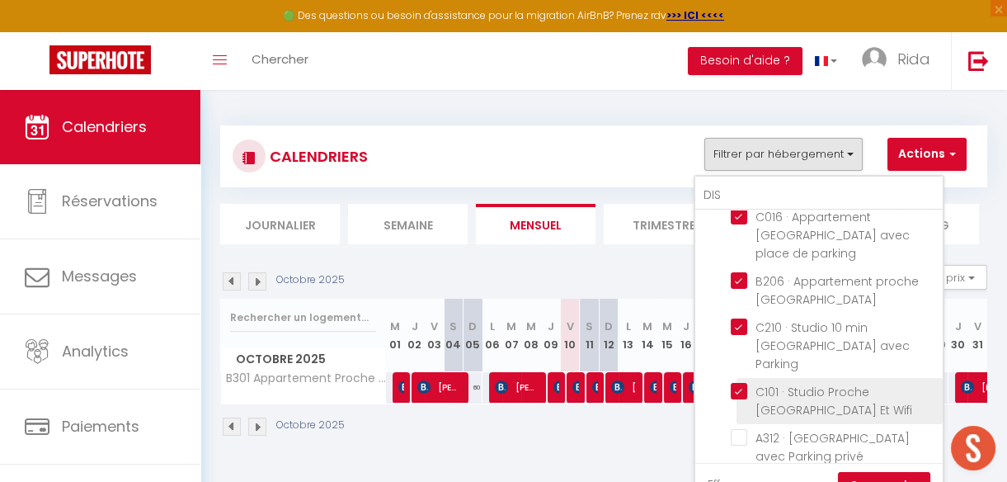
checkbox input "false"
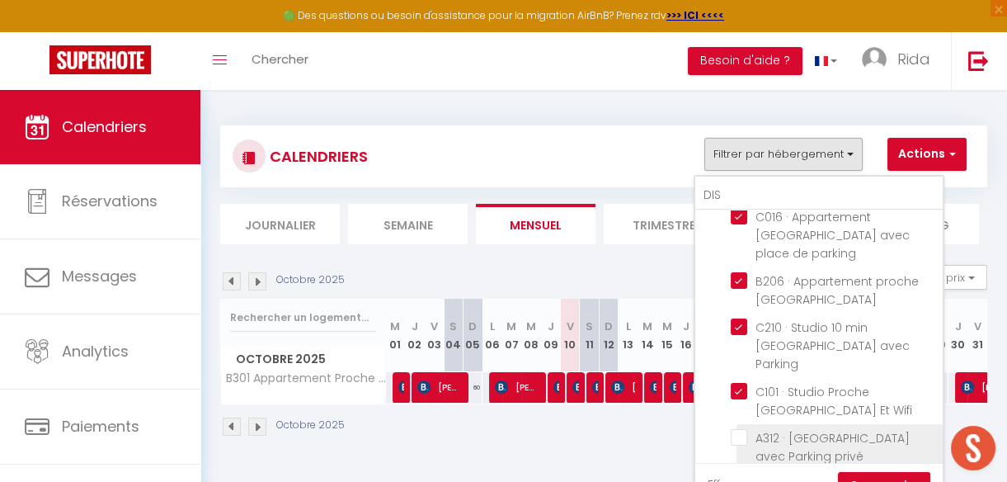
click at [737, 429] on input "A312 · [GEOGRAPHIC_DATA] avec Parking privé" at bounding box center [834, 437] width 206 height 16
checkbox input "true"
checkbox input "false"
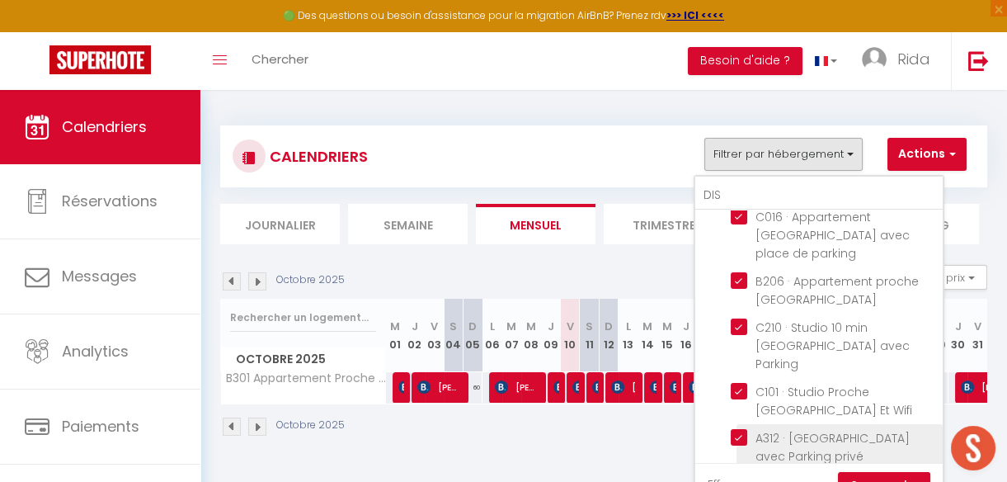
checkbox input "false"
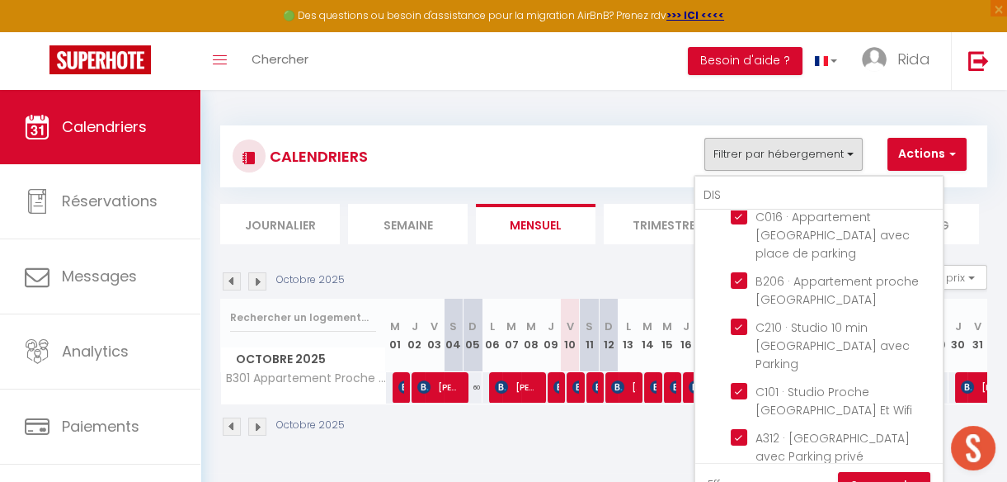
click at [739, 475] on input "B201 · Appartement Disneyland [GEOGRAPHIC_DATA]" at bounding box center [834, 483] width 206 height 16
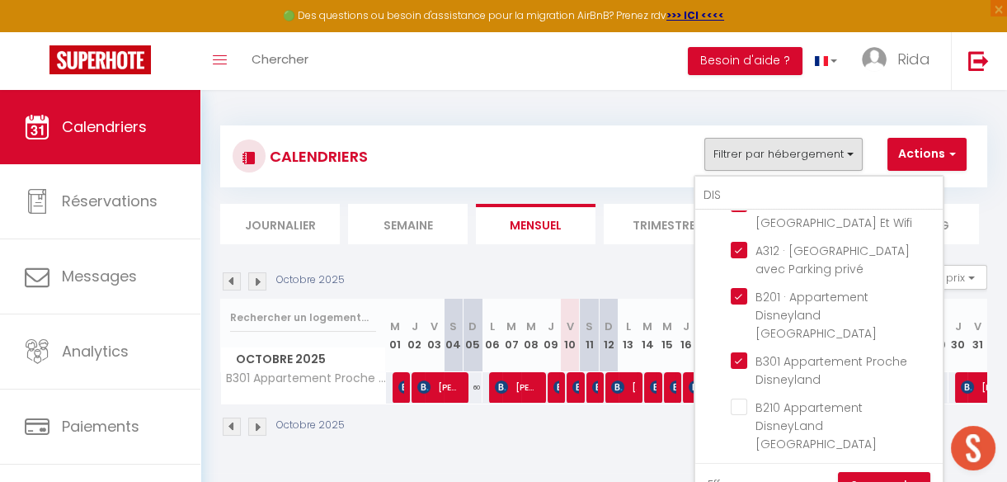
scroll to position [420, 0]
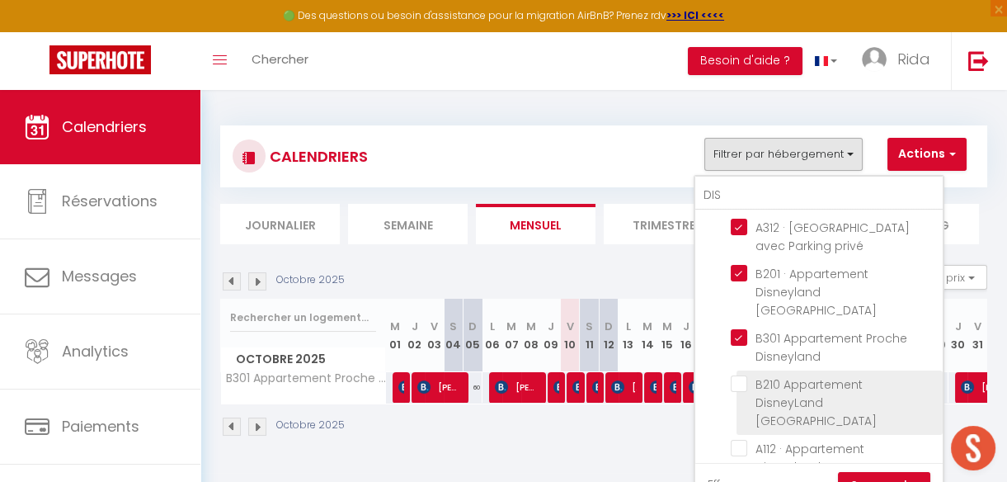
click at [741, 375] on input "B210 Appartement DisneyLand [GEOGRAPHIC_DATA]" at bounding box center [834, 383] width 206 height 16
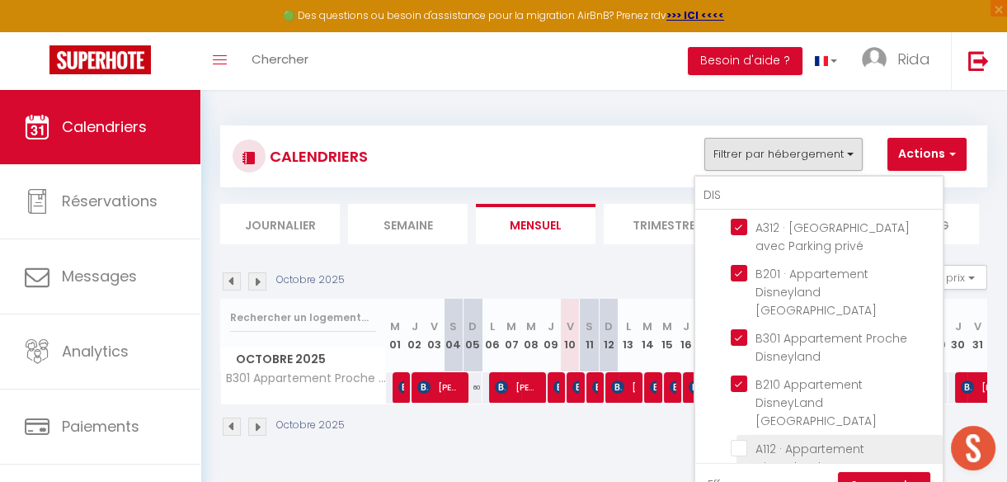
click at [736, 440] on input "A112 · Appartement Disneyland [GEOGRAPHIC_DATA]" at bounding box center [834, 448] width 206 height 16
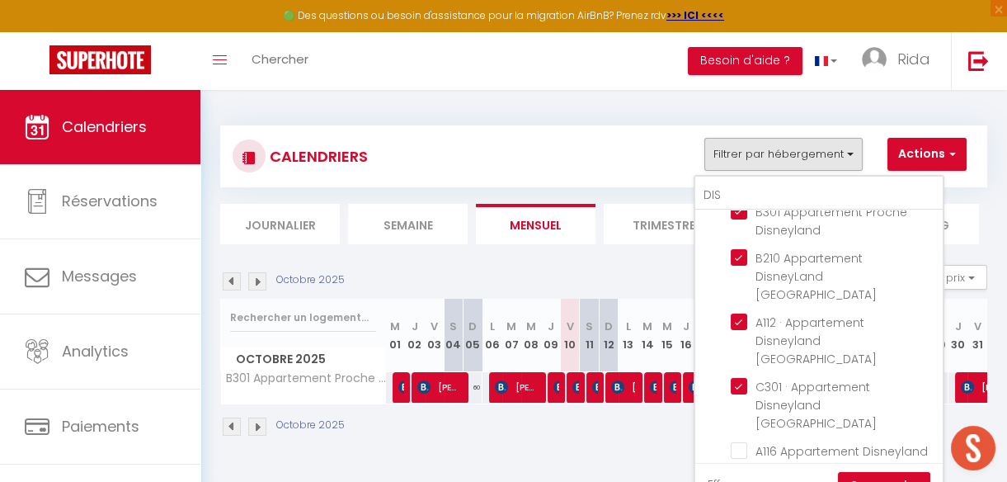
scroll to position [547, 0]
click at [734, 441] on input "A116 Appartement Disneyland [GEOGRAPHIC_DATA]" at bounding box center [834, 449] width 206 height 16
click at [884, 473] on link "Sauvegarder" at bounding box center [884, 484] width 92 height 25
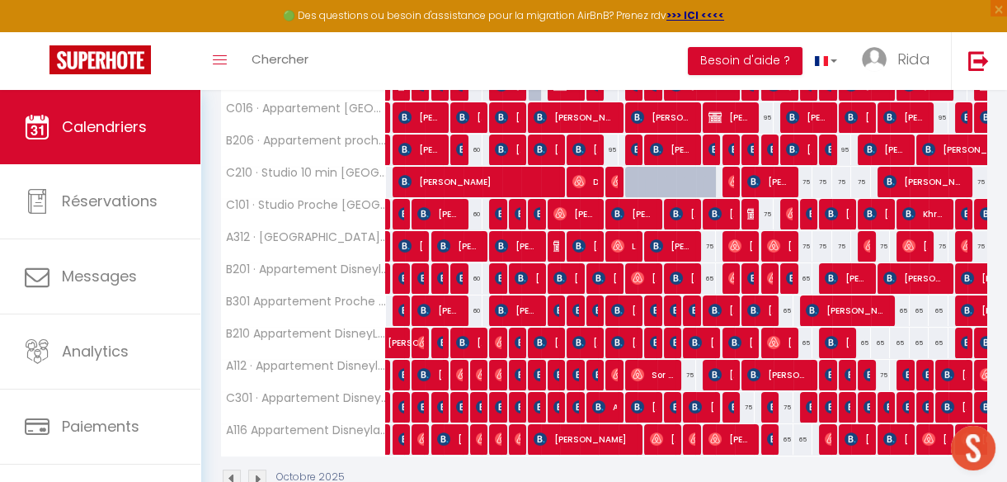
scroll to position [420, 0]
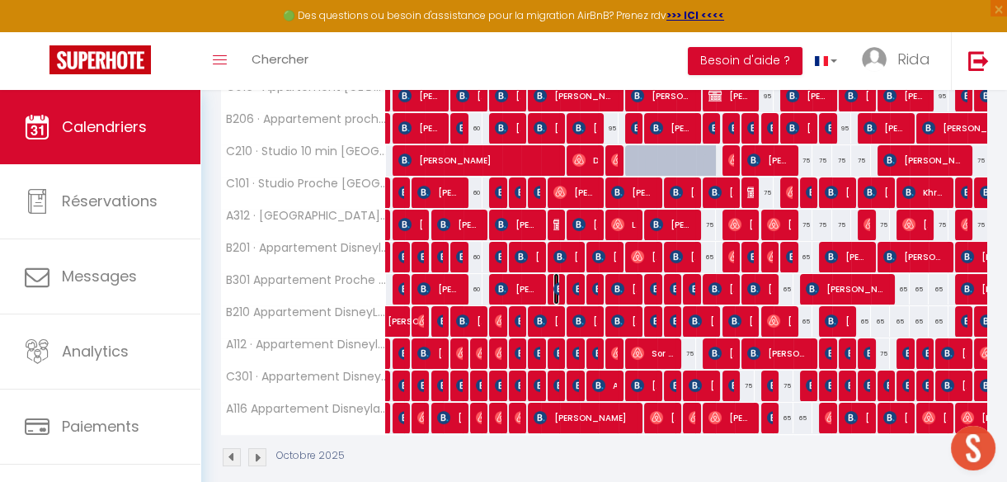
click at [554, 285] on img at bounding box center [559, 288] width 13 height 13
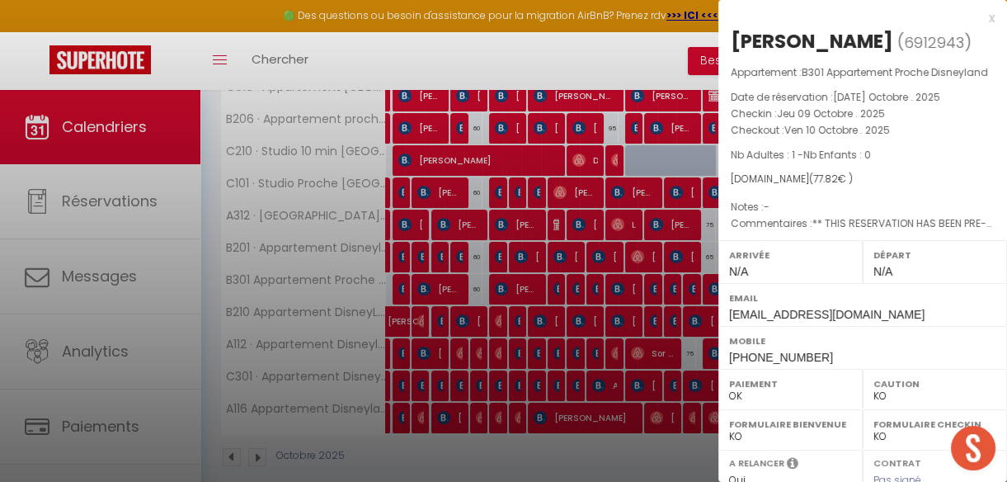
click at [587, 285] on div at bounding box center [503, 241] width 1007 height 482
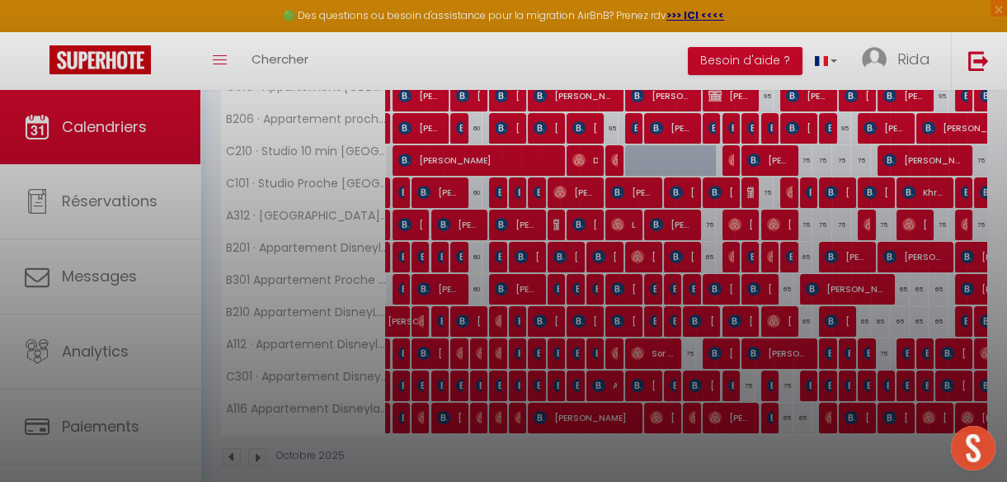
click at [587, 285] on div at bounding box center [503, 241] width 1007 height 482
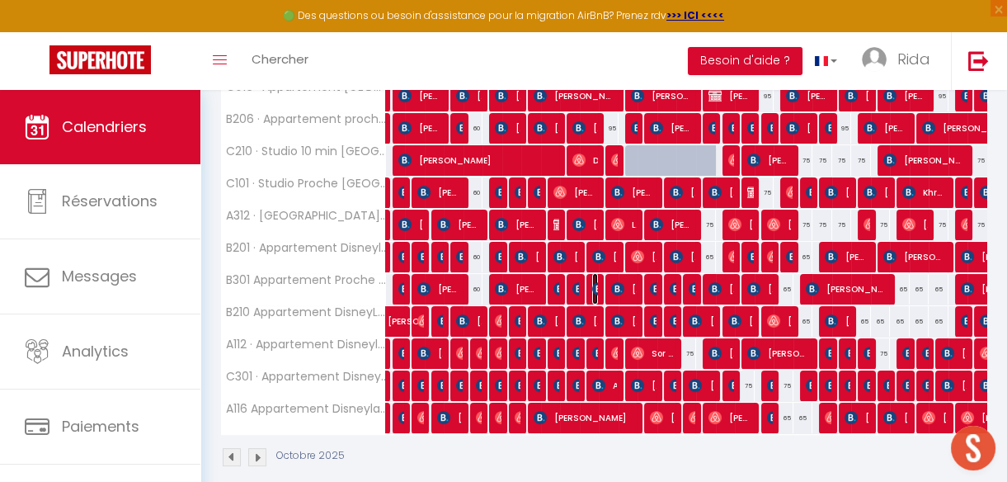
click at [592, 285] on img at bounding box center [598, 288] width 13 height 13
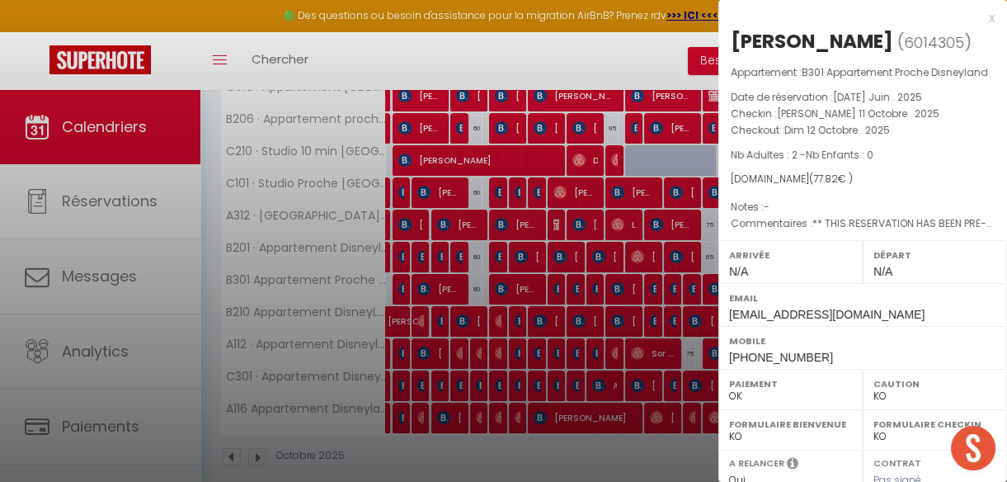
click at [587, 285] on div at bounding box center [503, 241] width 1007 height 482
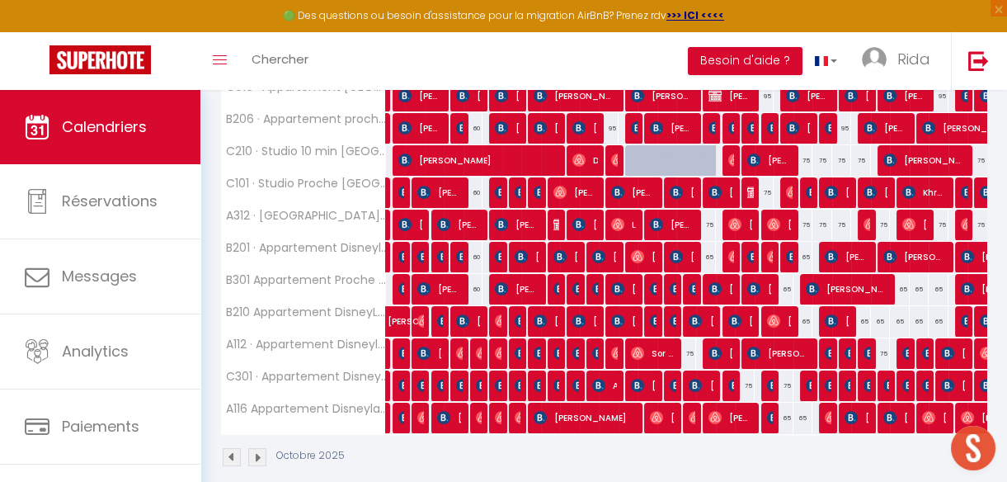
click at [576, 289] on div at bounding box center [575, 289] width 20 height 31
click at [572, 288] on img at bounding box center [578, 288] width 13 height 13
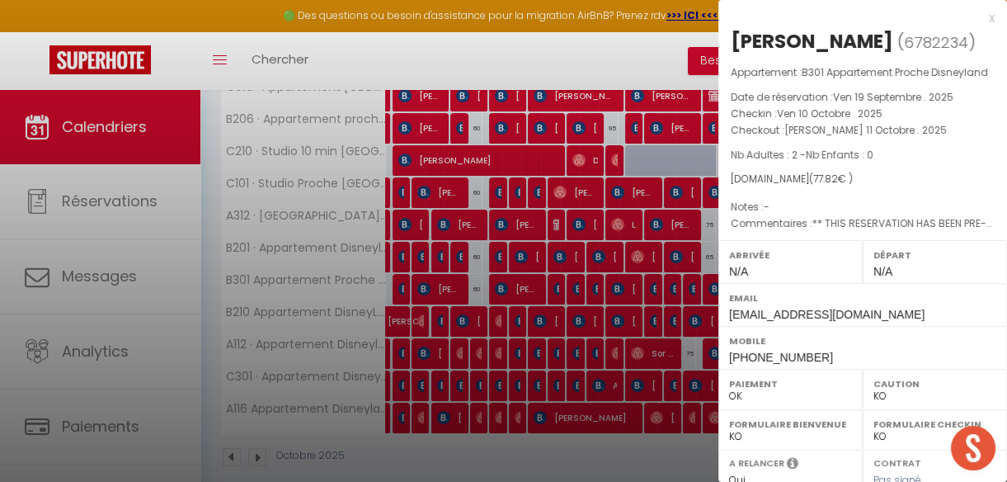
click at [600, 446] on div at bounding box center [503, 241] width 1007 height 482
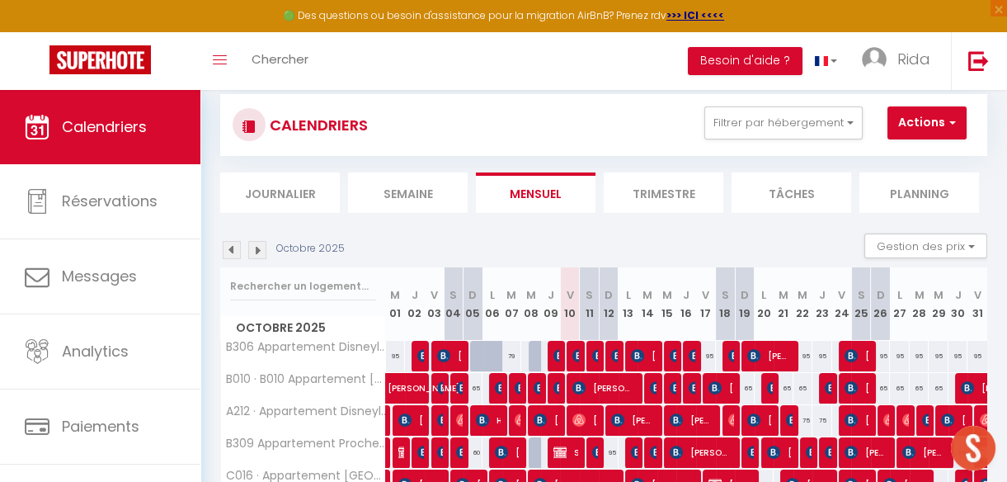
scroll to position [0, 0]
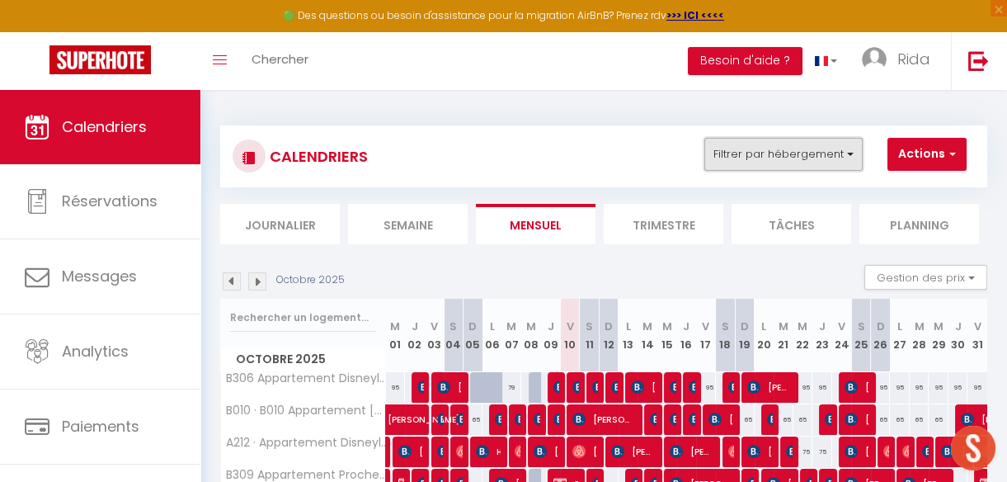
click at [779, 161] on button "Filtrer par hébergement" at bounding box center [783, 154] width 158 height 33
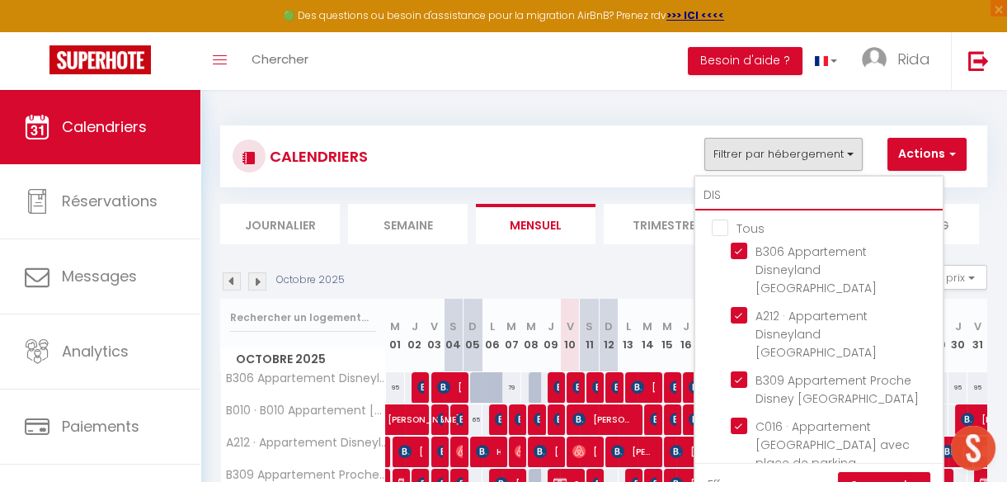
click at [728, 191] on input "DIS" at bounding box center [818, 196] width 247 height 30
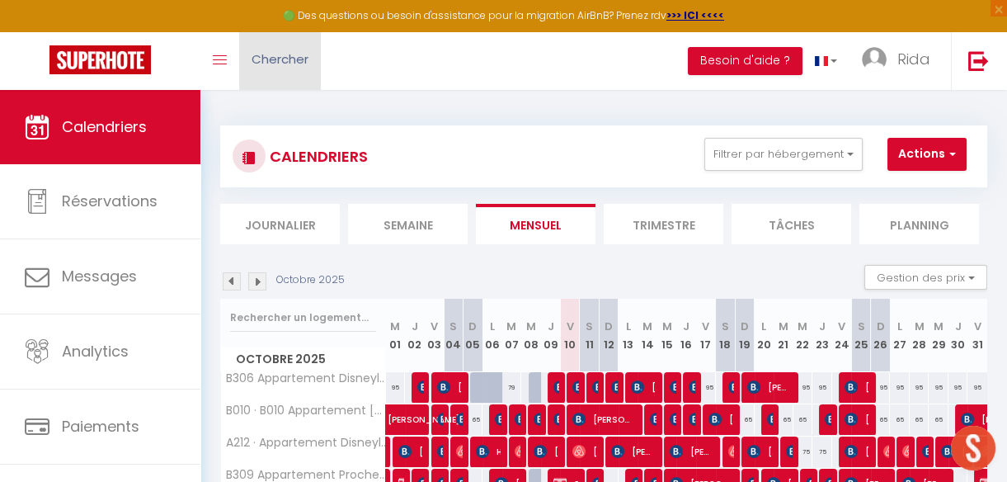
click at [240, 63] on link "Chercher" at bounding box center [280, 61] width 82 height 58
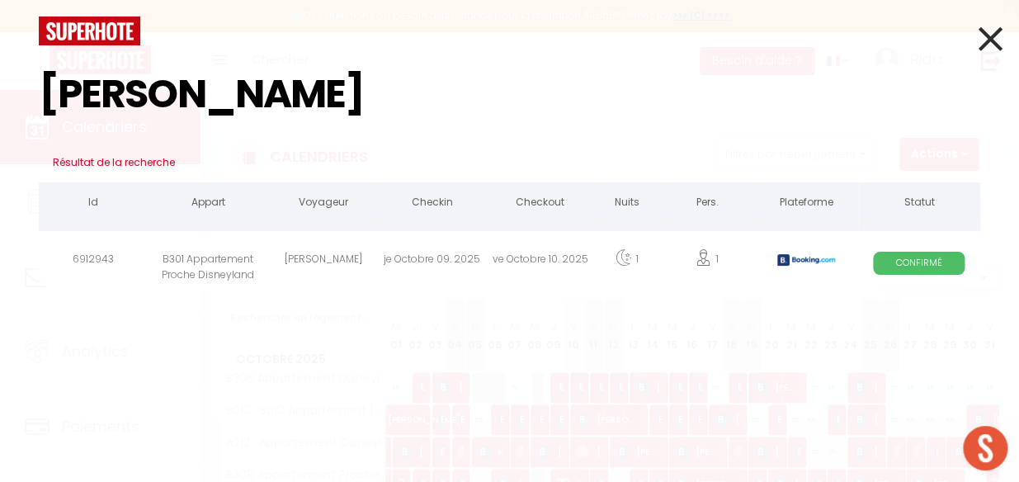
click at [305, 274] on div "[PERSON_NAME]" at bounding box center [324, 262] width 108 height 54
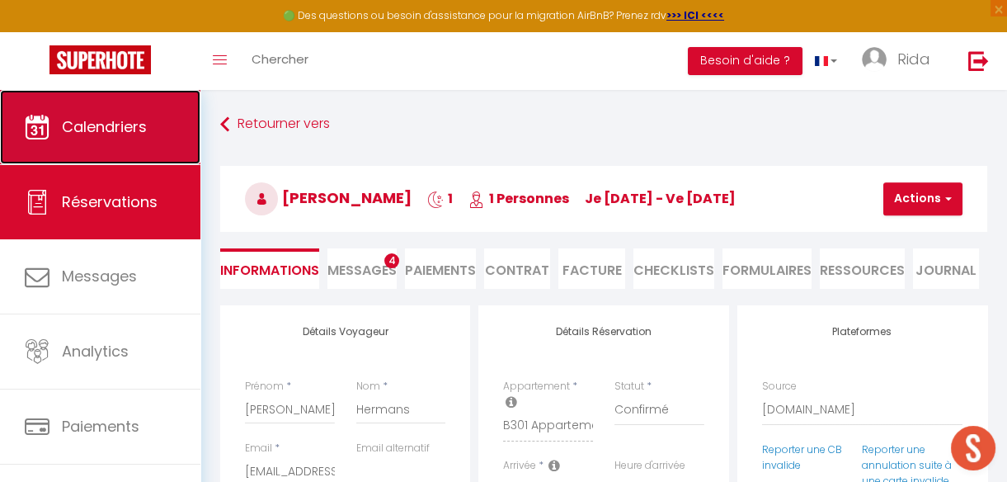
click at [157, 148] on link "Calendriers" at bounding box center [100, 127] width 200 height 74
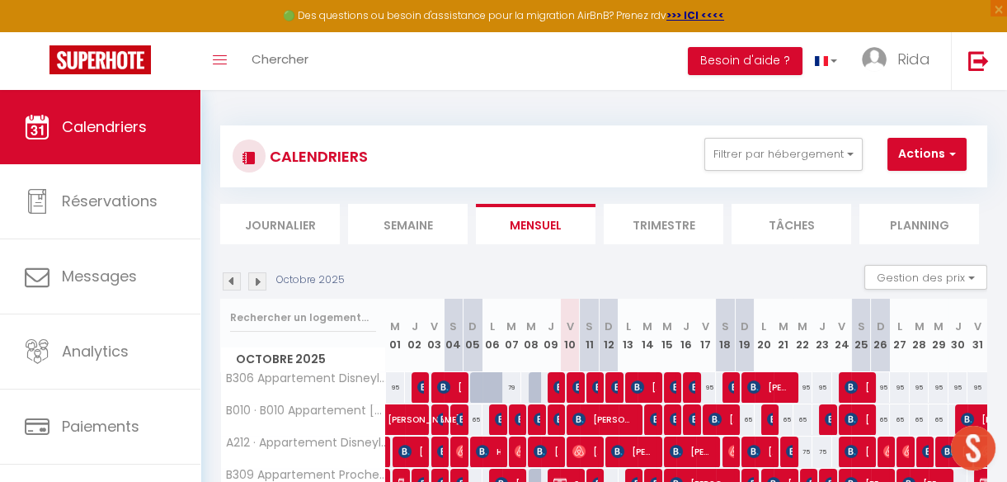
click at [259, 280] on img at bounding box center [257, 281] width 18 height 18
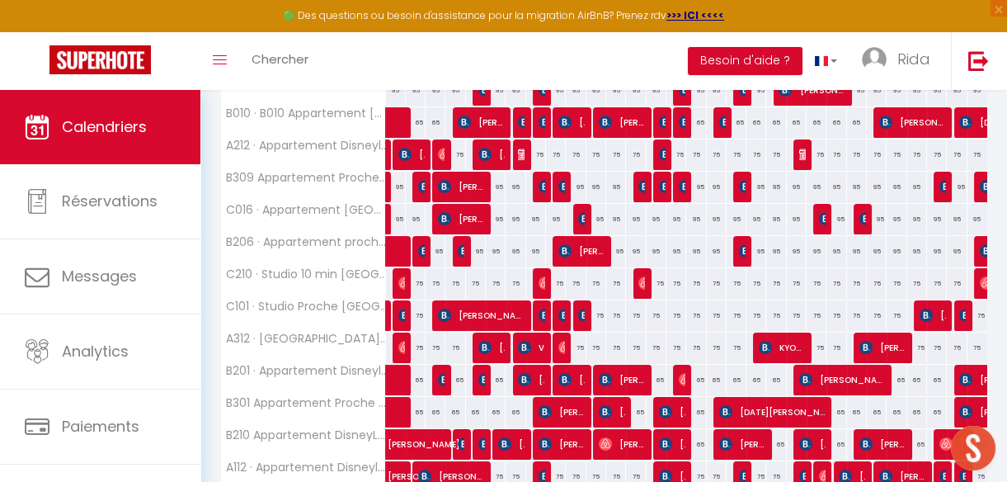
scroll to position [296, 0]
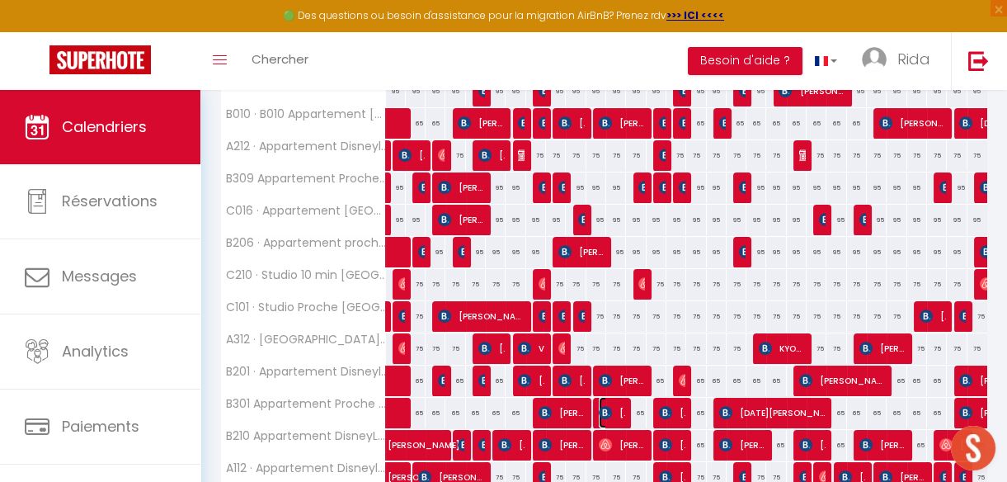
click at [611, 415] on span "[PERSON_NAME]" at bounding box center [612, 412] width 26 height 31
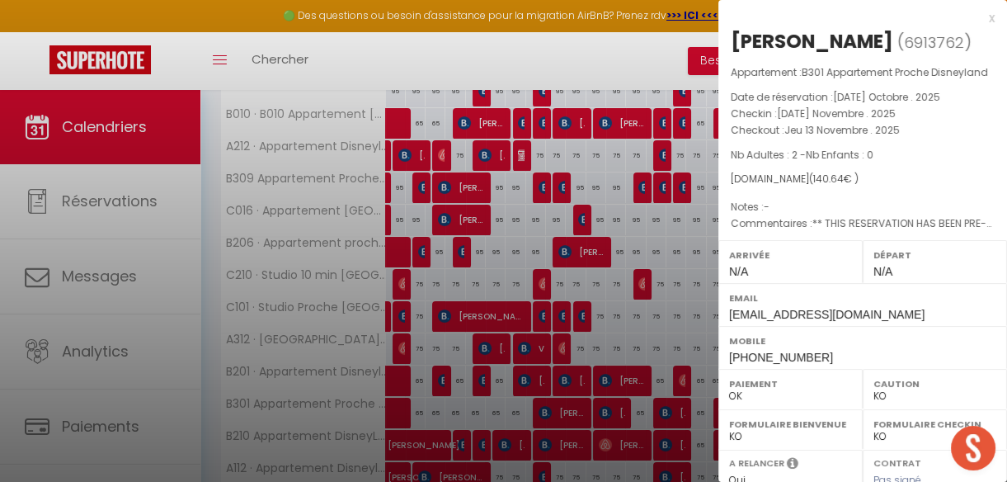
click at [619, 43] on div at bounding box center [503, 241] width 1007 height 482
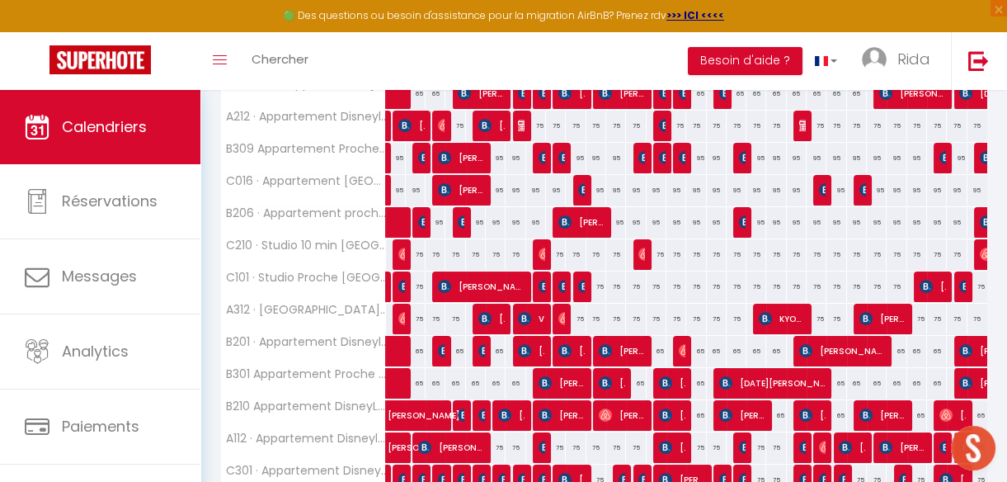
scroll to position [322, 0]
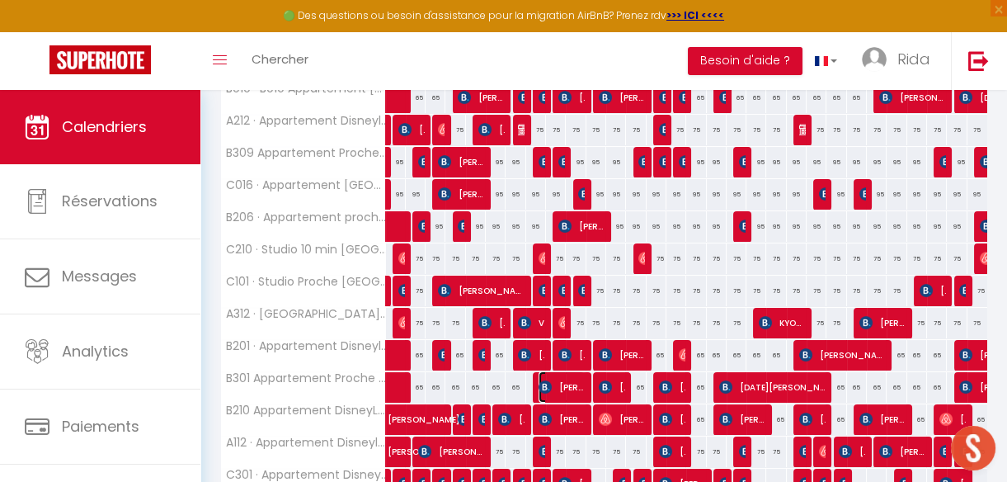
click at [556, 382] on span "[PERSON_NAME]" at bounding box center [562, 386] width 46 height 31
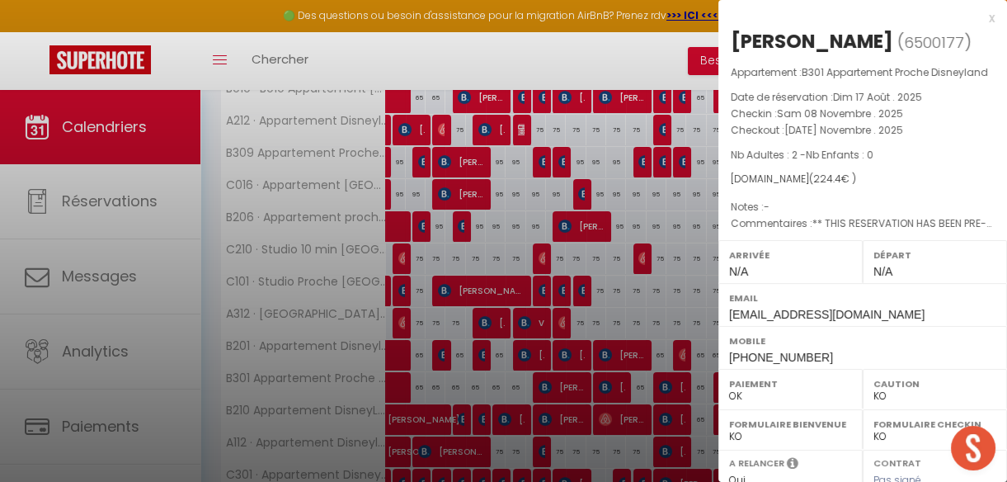
click at [612, 381] on div at bounding box center [503, 241] width 1007 height 482
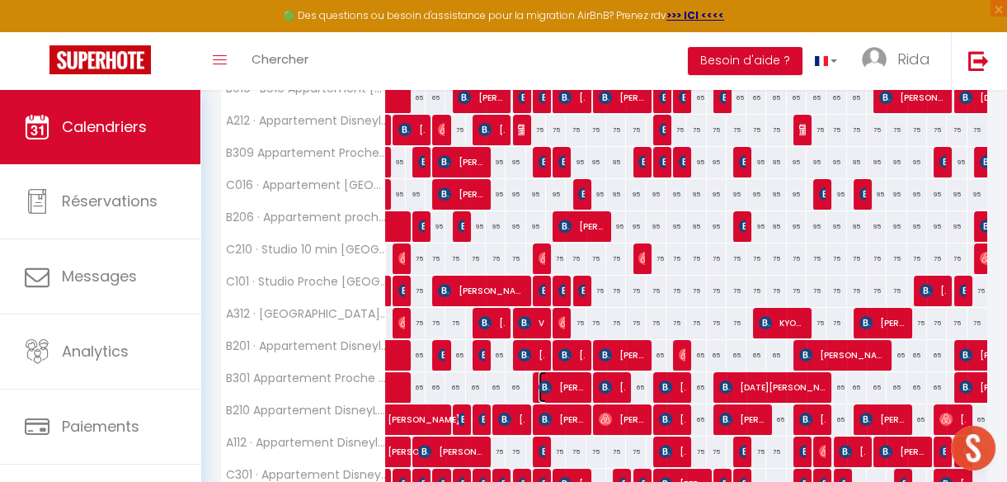
click at [540, 386] on img at bounding box center [545, 386] width 13 height 13
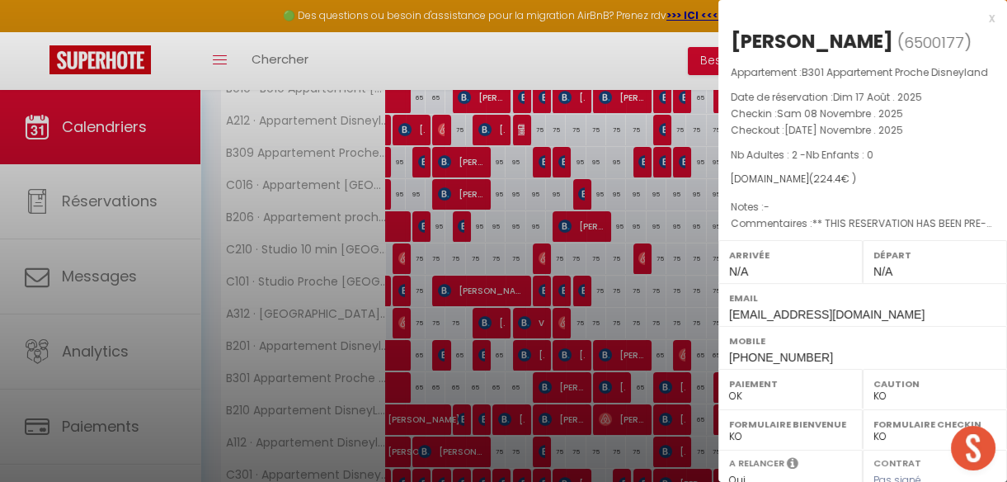
click at [616, 379] on div at bounding box center [503, 241] width 1007 height 482
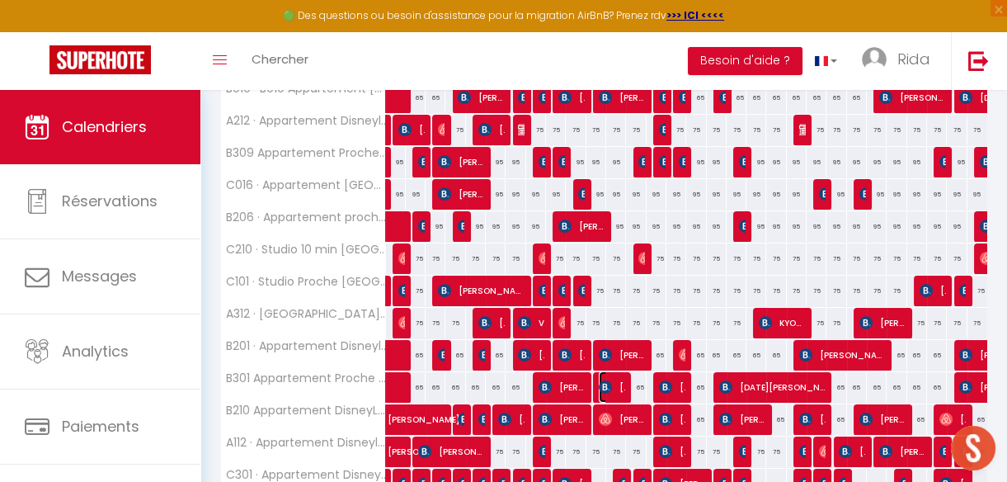
click at [616, 379] on span "[PERSON_NAME]" at bounding box center [612, 386] width 26 height 31
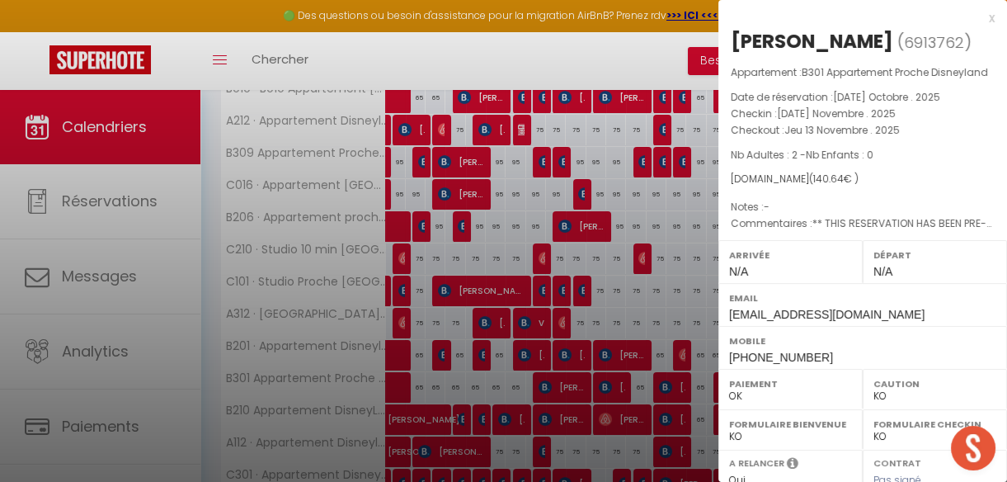
click at [625, 61] on div at bounding box center [503, 241] width 1007 height 482
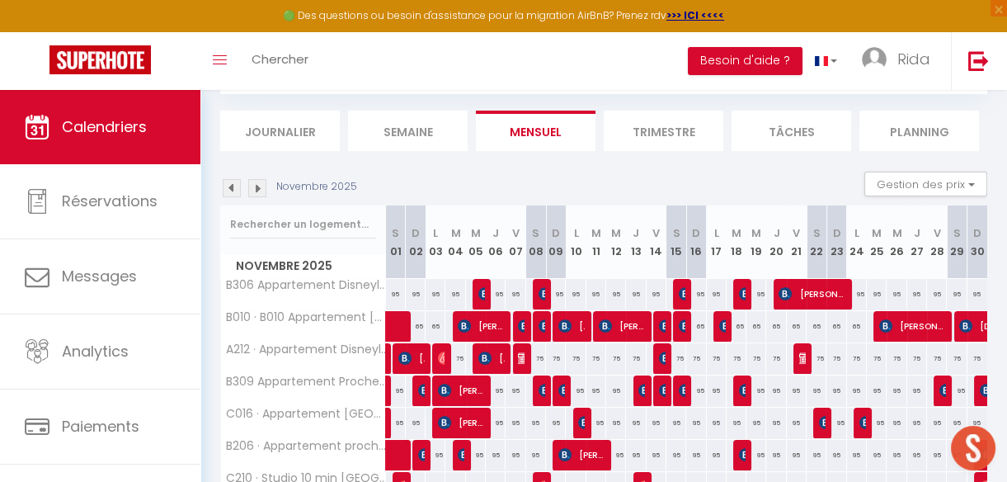
scroll to position [0, 0]
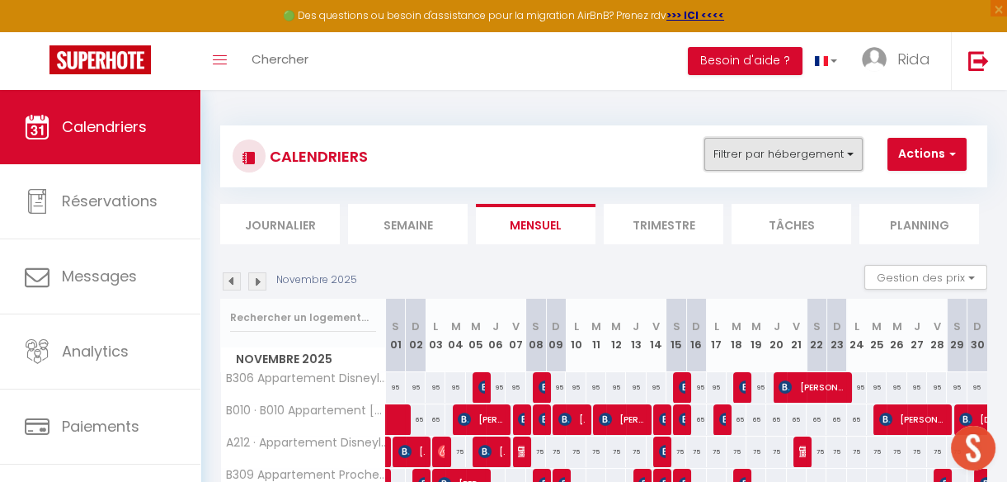
click at [797, 154] on button "Filtrer par hébergement" at bounding box center [783, 154] width 158 height 33
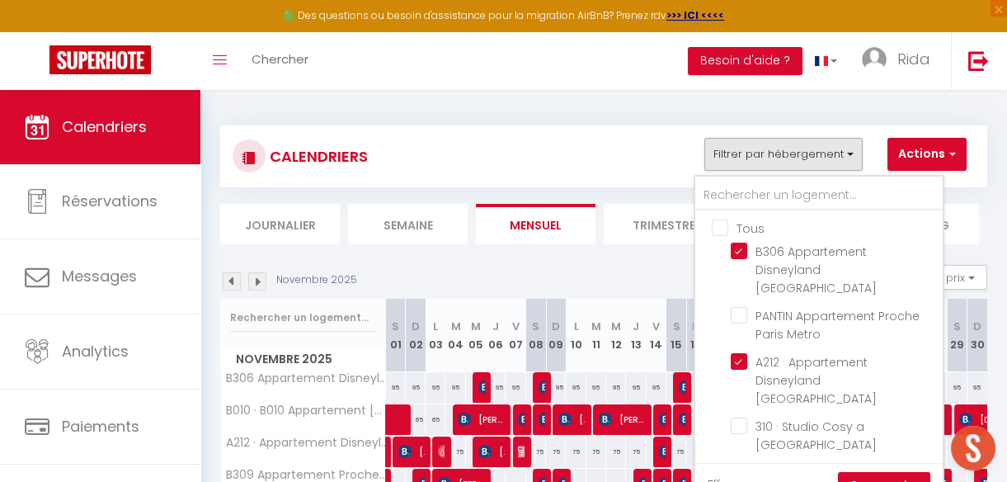
click at [717, 477] on link "Effacer" at bounding box center [728, 484] width 40 height 18
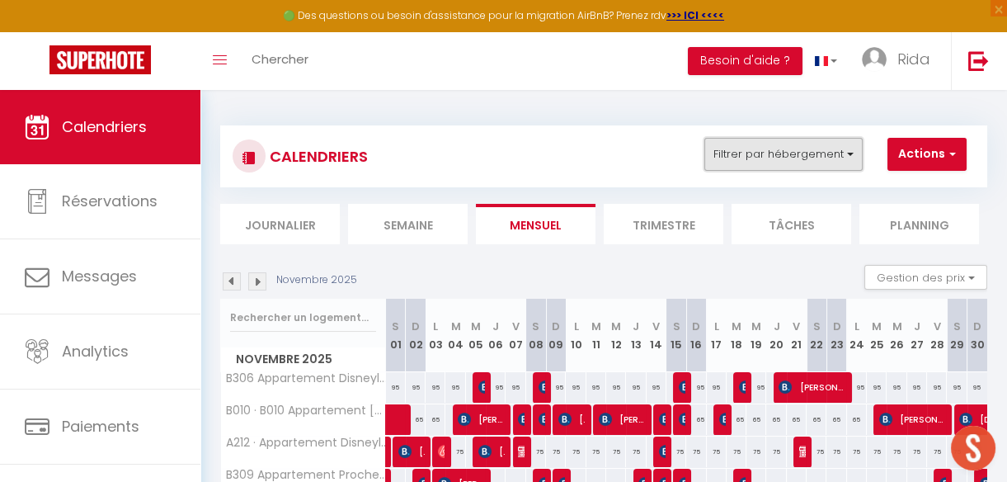
click at [756, 149] on button "Filtrer par hébergement" at bounding box center [783, 154] width 158 height 33
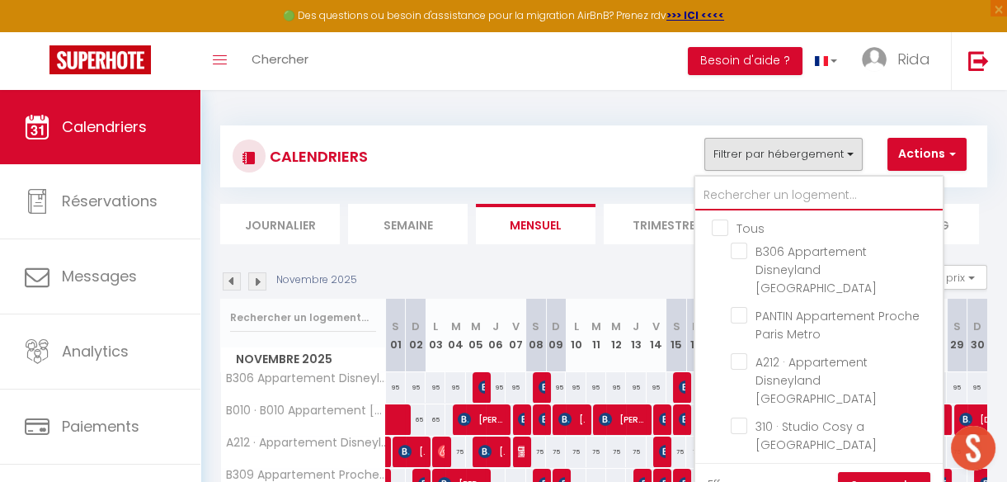
click at [755, 200] on input "text" at bounding box center [818, 196] width 247 height 30
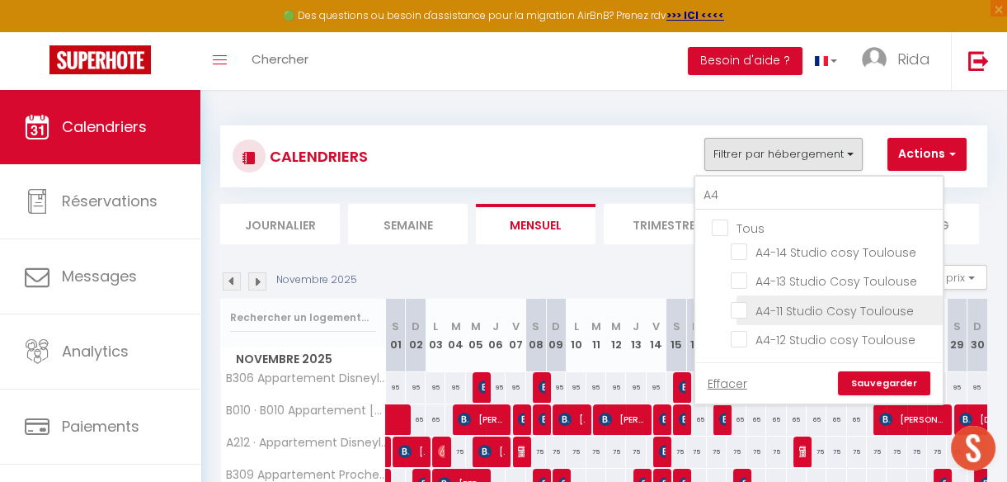
click at [741, 301] on input "A4-11 Studio Cosy Toulouse" at bounding box center [834, 308] width 206 height 16
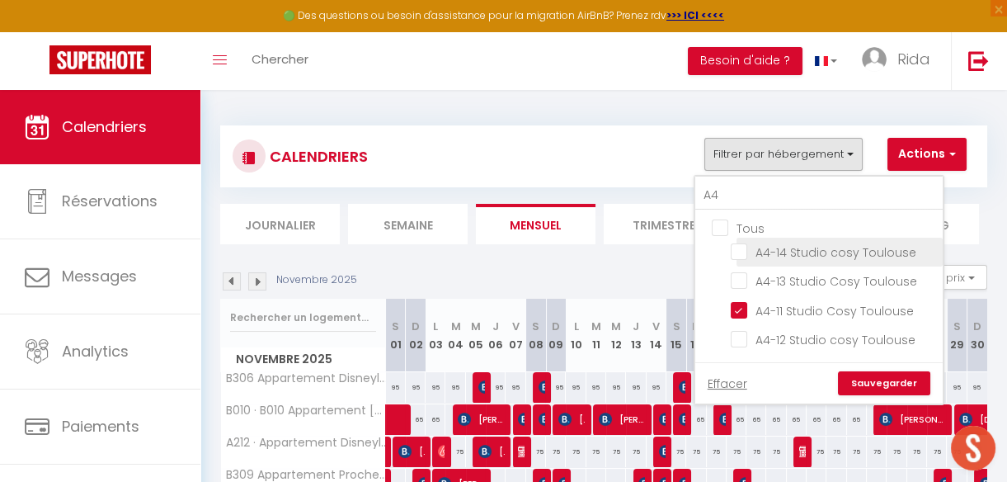
click at [738, 245] on input "A4-14 Studio cosy Toulouse" at bounding box center [834, 250] width 206 height 16
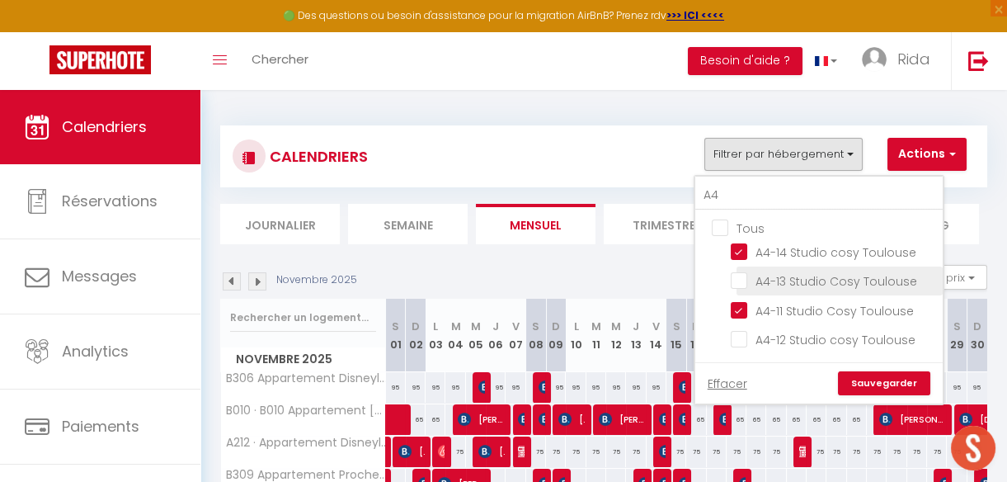
click at [739, 277] on input "A4-13 Studio Cosy Toulouse" at bounding box center [834, 279] width 206 height 16
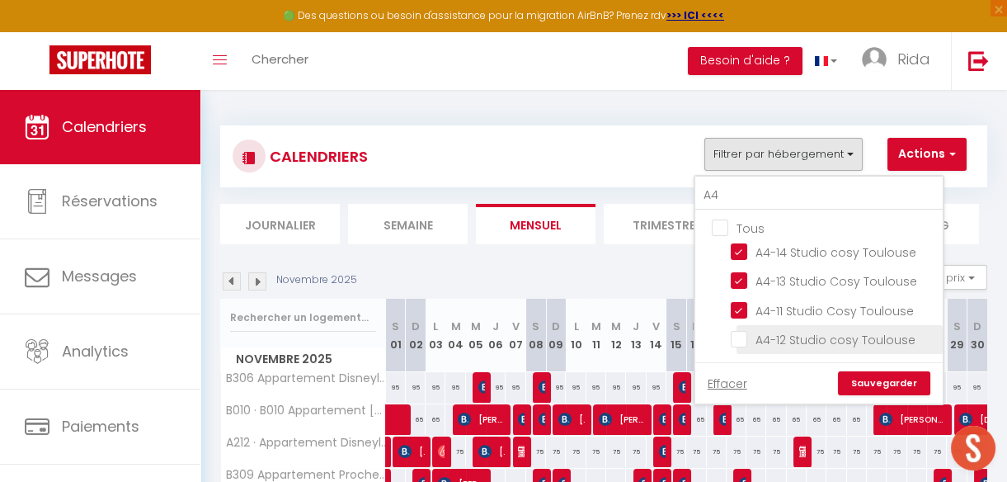
click at [741, 335] on input "A4-12 Studio cosy Toulouse" at bounding box center [834, 338] width 206 height 16
click at [887, 380] on link "Sauvegarder" at bounding box center [884, 383] width 92 height 25
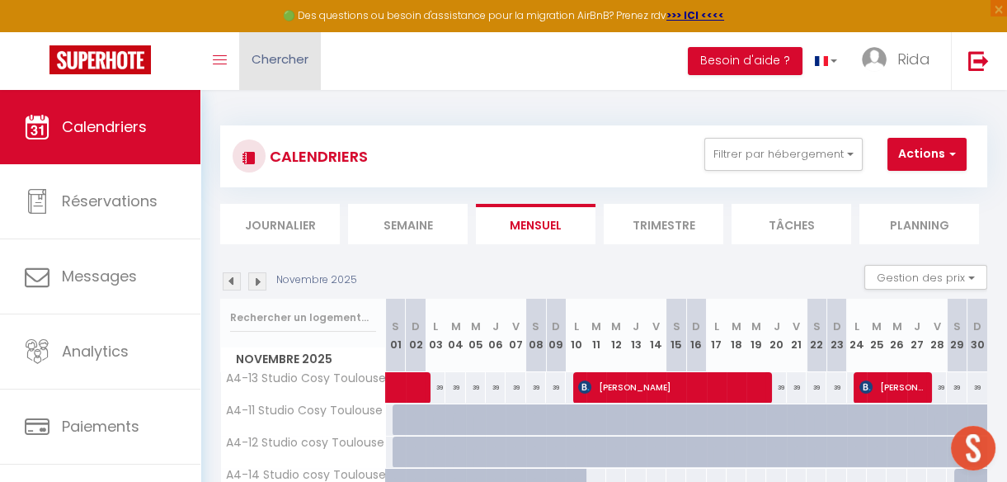
click at [252, 50] on span "Chercher" at bounding box center [280, 58] width 57 height 17
